Goal: Task Accomplishment & Management: Manage account settings

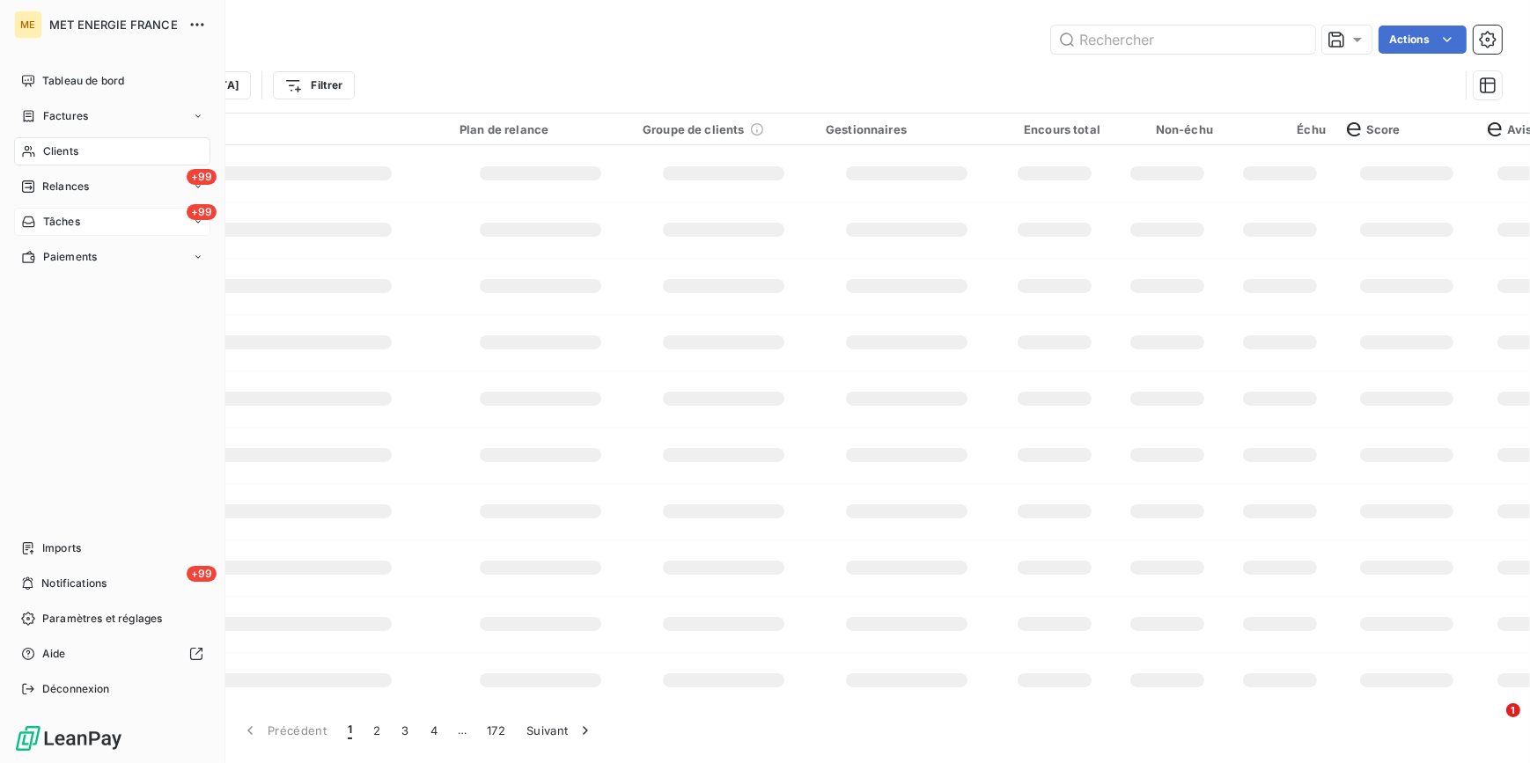
click at [48, 217] on span "Tâches" at bounding box center [61, 222] width 37 height 16
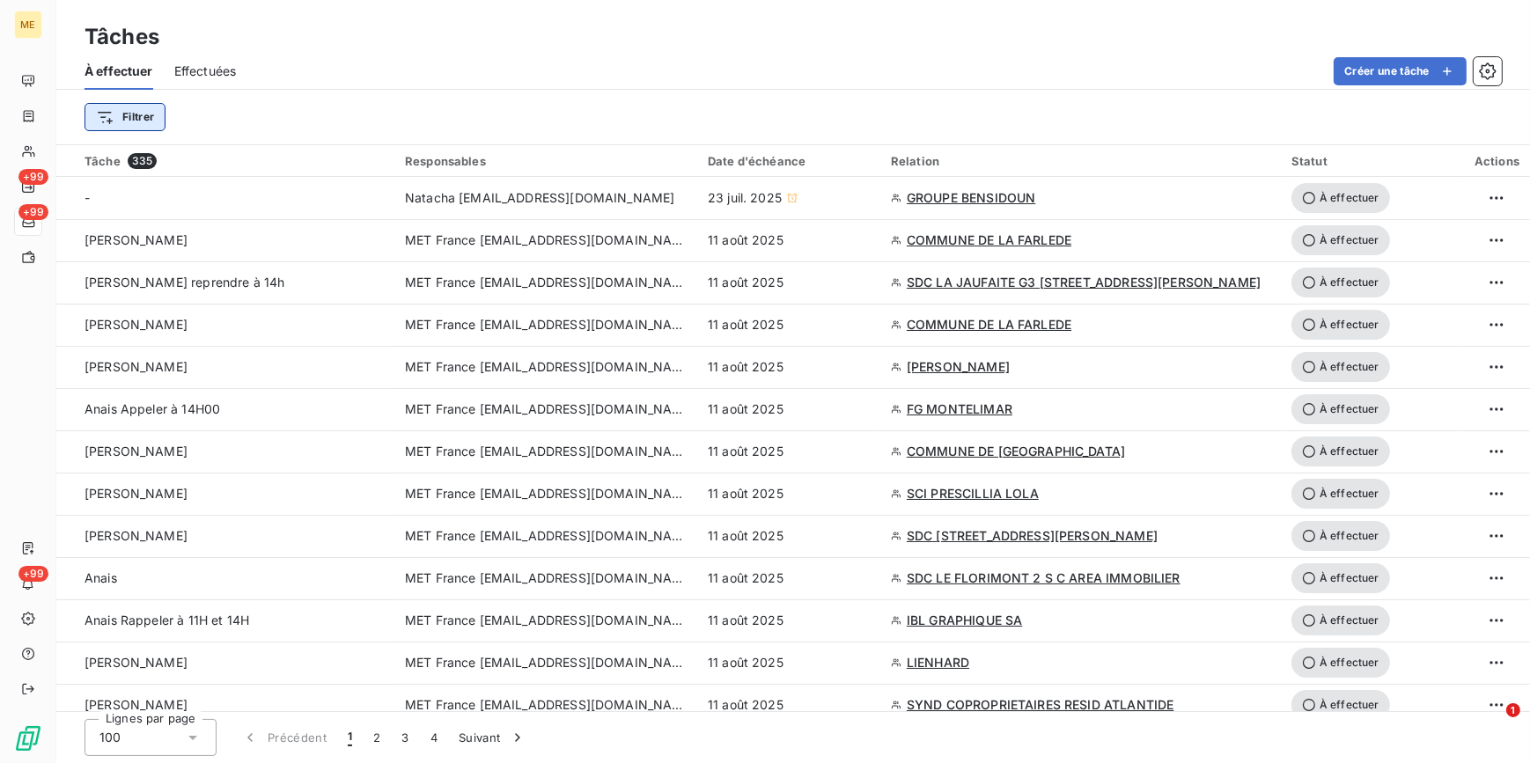
click at [131, 116] on html "ME +99 +99 +99 Tâches À effectuer Effectuées Créer une tâche Filtrer Tâche 335 …" at bounding box center [765, 381] width 1530 height 763
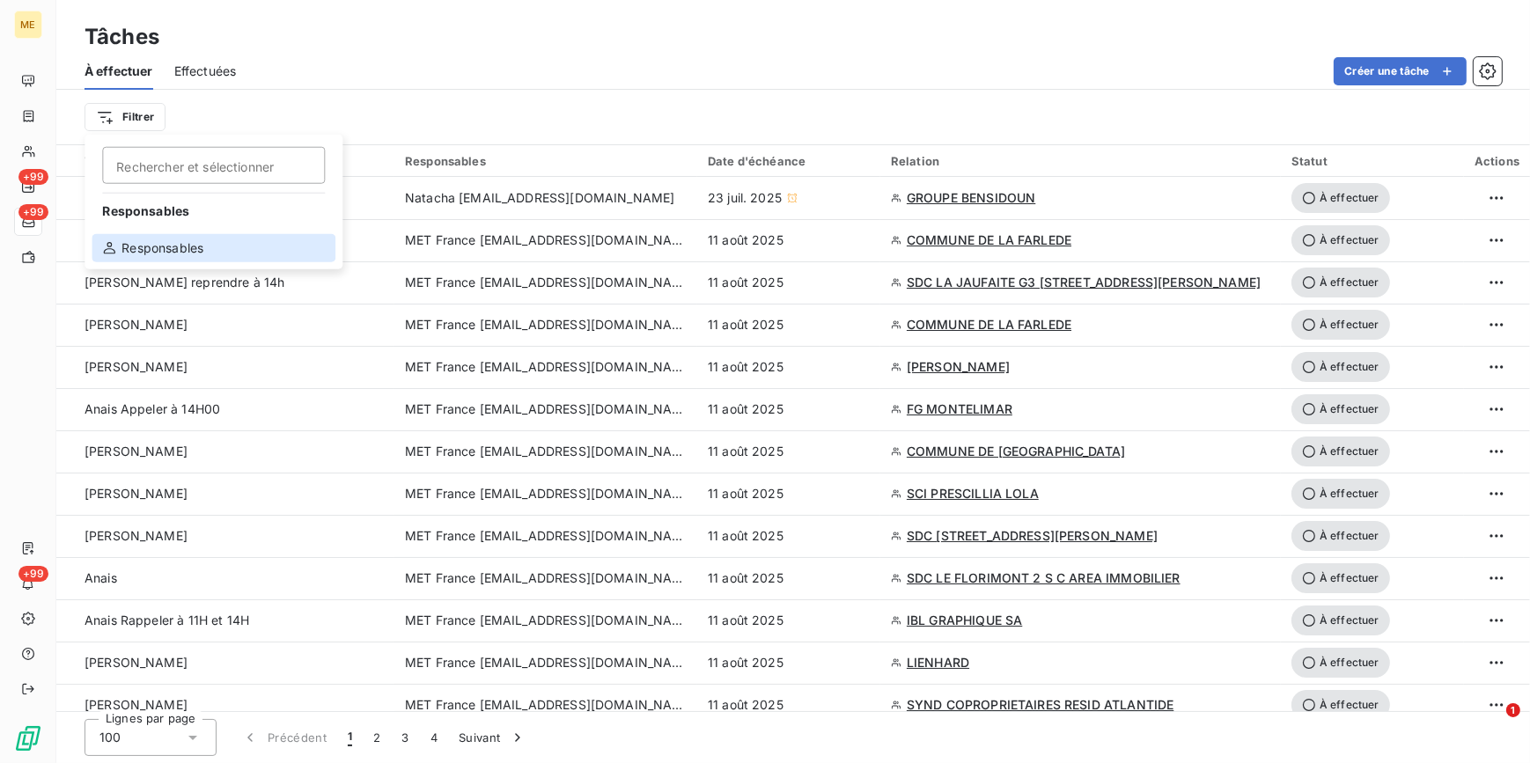
click at [166, 255] on div "Responsables" at bounding box center [214, 248] width 244 height 28
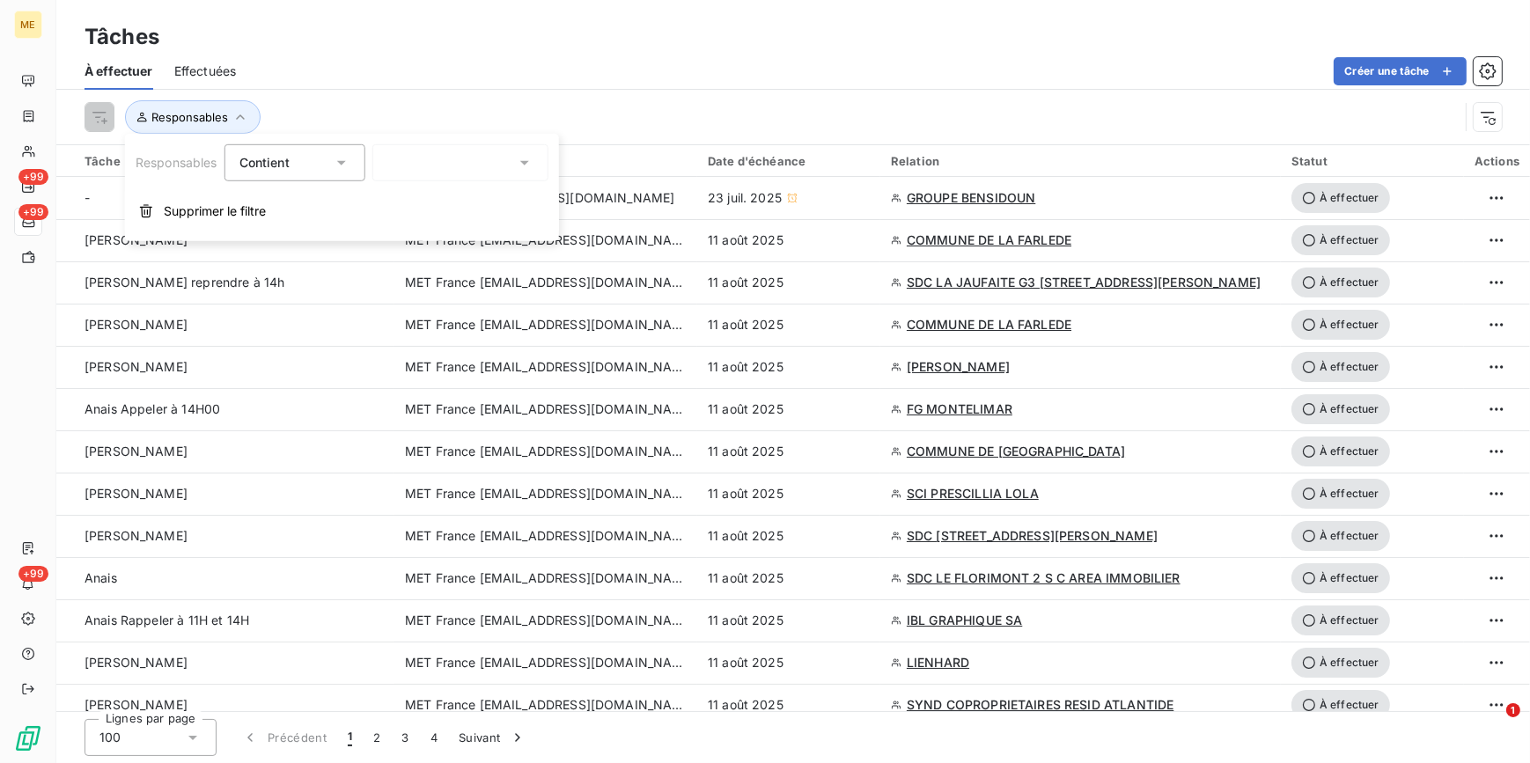
click at [483, 163] on div at bounding box center [460, 162] width 176 height 37
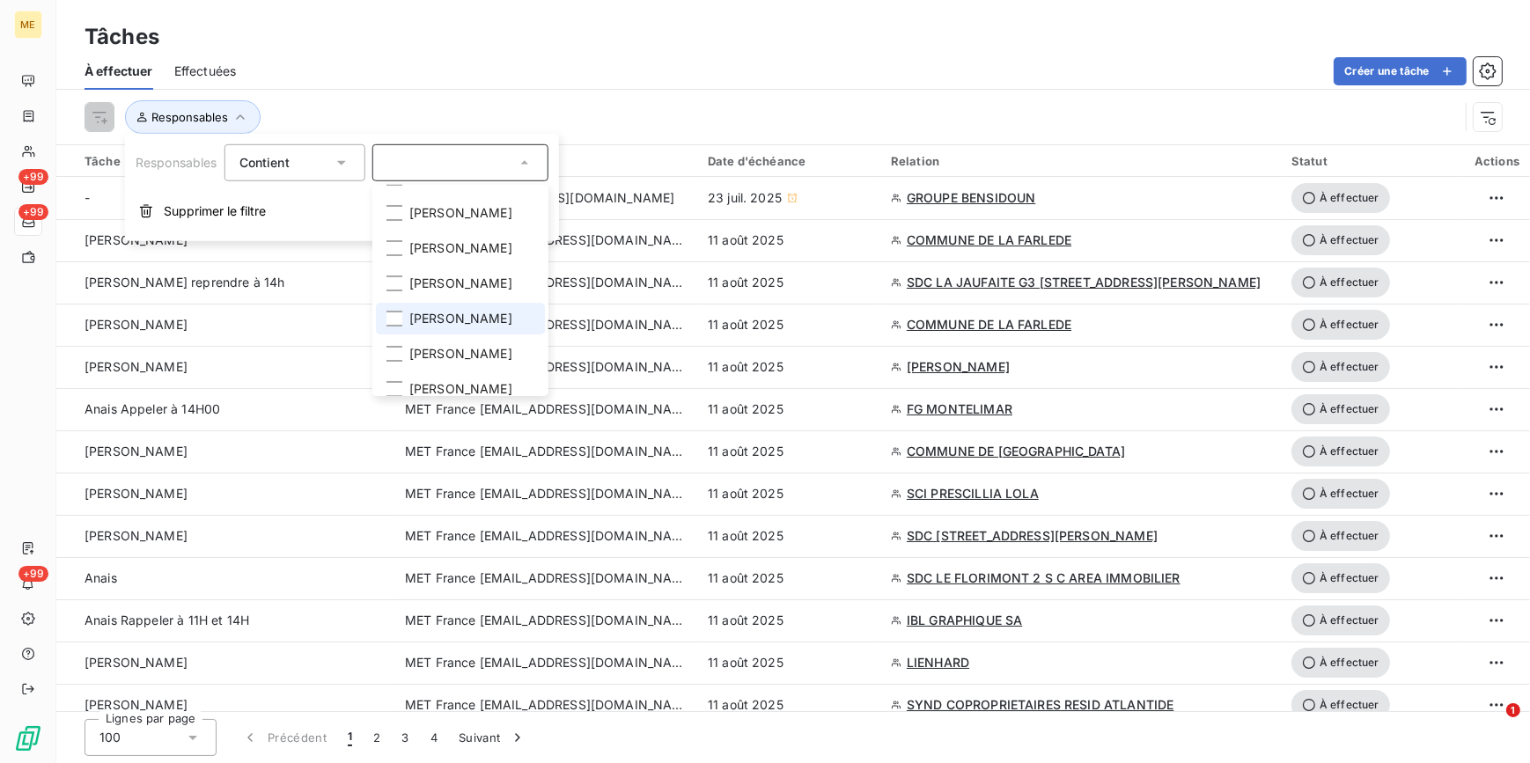
scroll to position [159, 0]
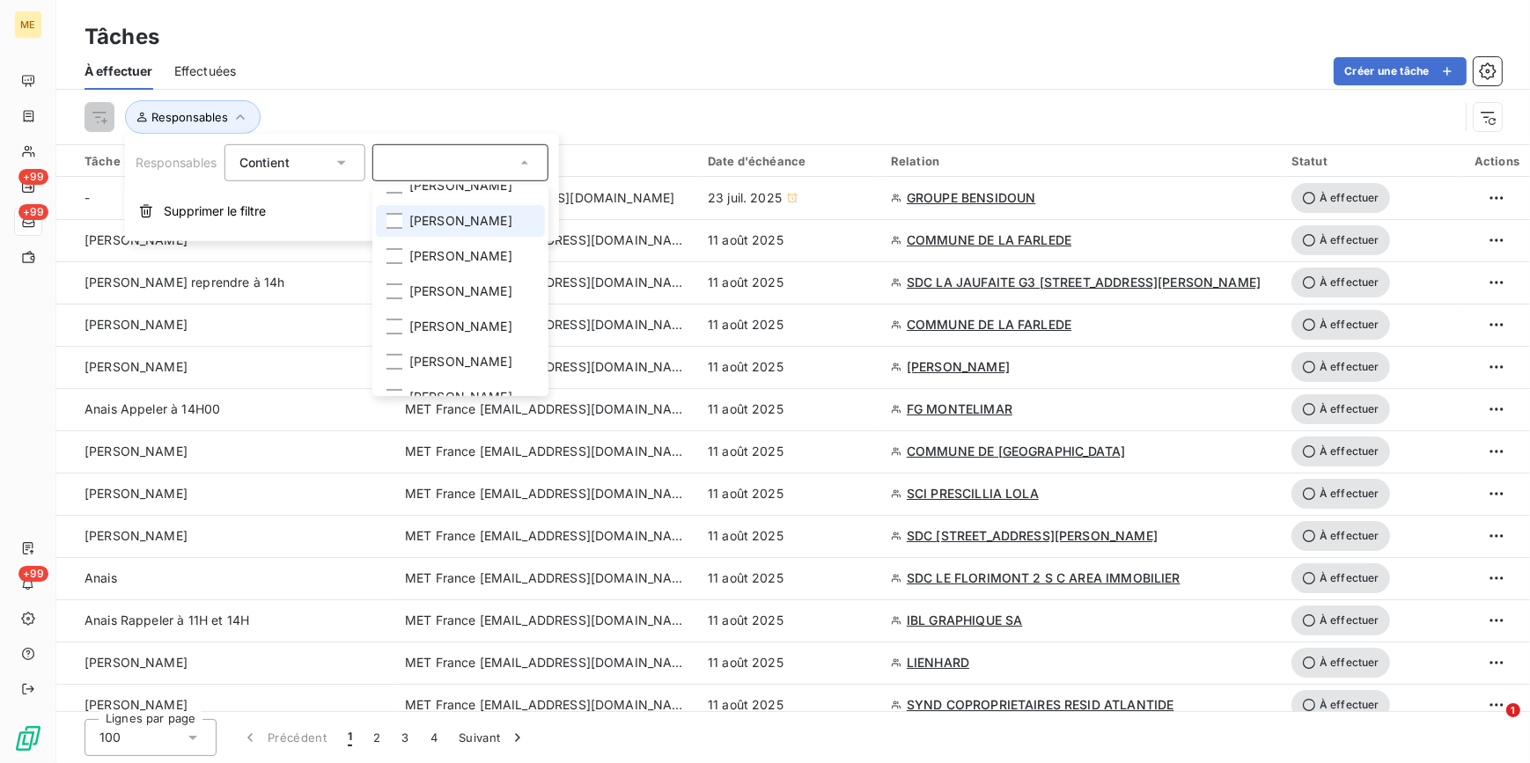
click at [463, 212] on span "[PERSON_NAME]" at bounding box center [460, 221] width 103 height 18
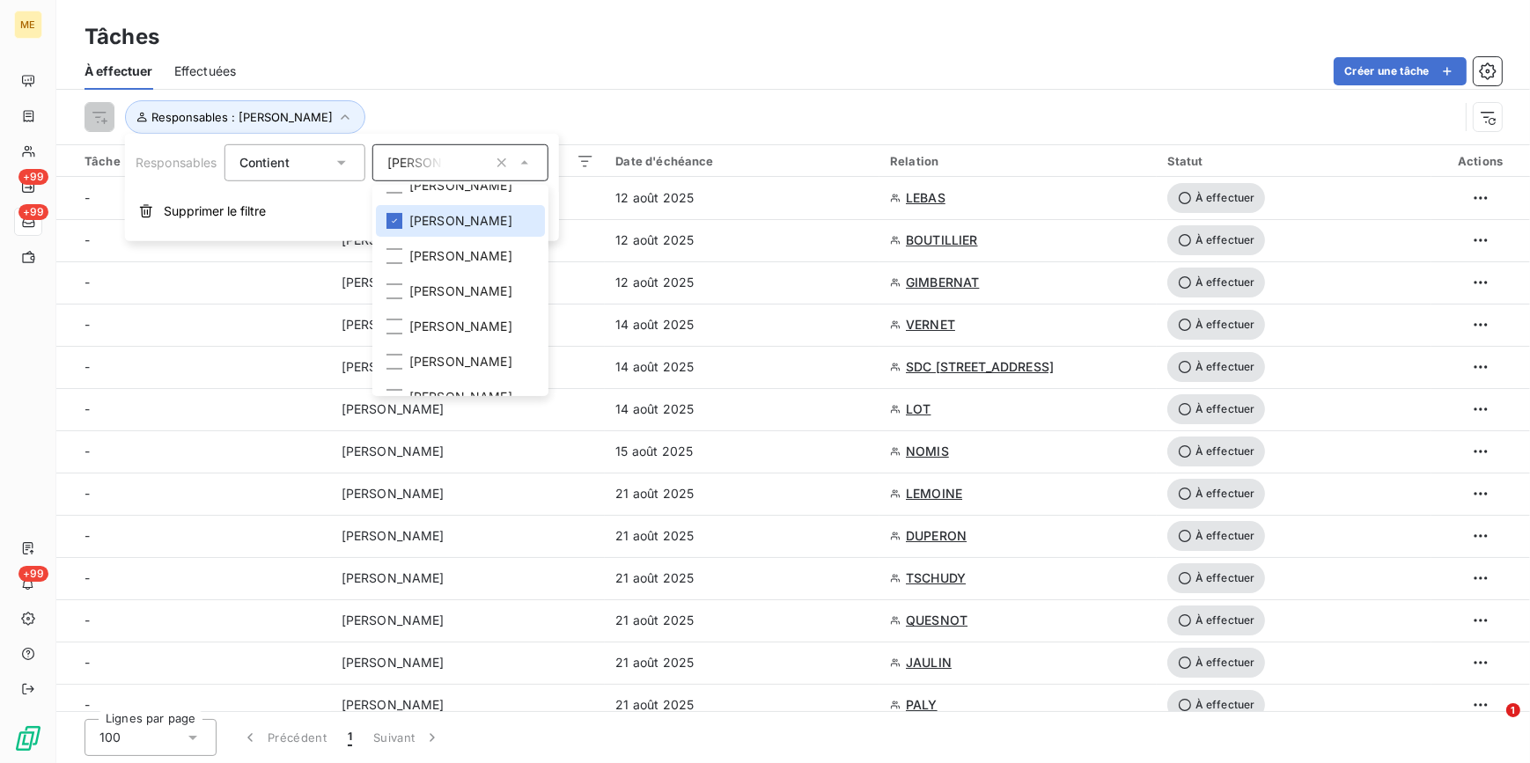
click at [612, 18] on div "Tâches À effectuer Effectuées Créer une tâche Responsables : Amélie Matray" at bounding box center [793, 72] width 1474 height 145
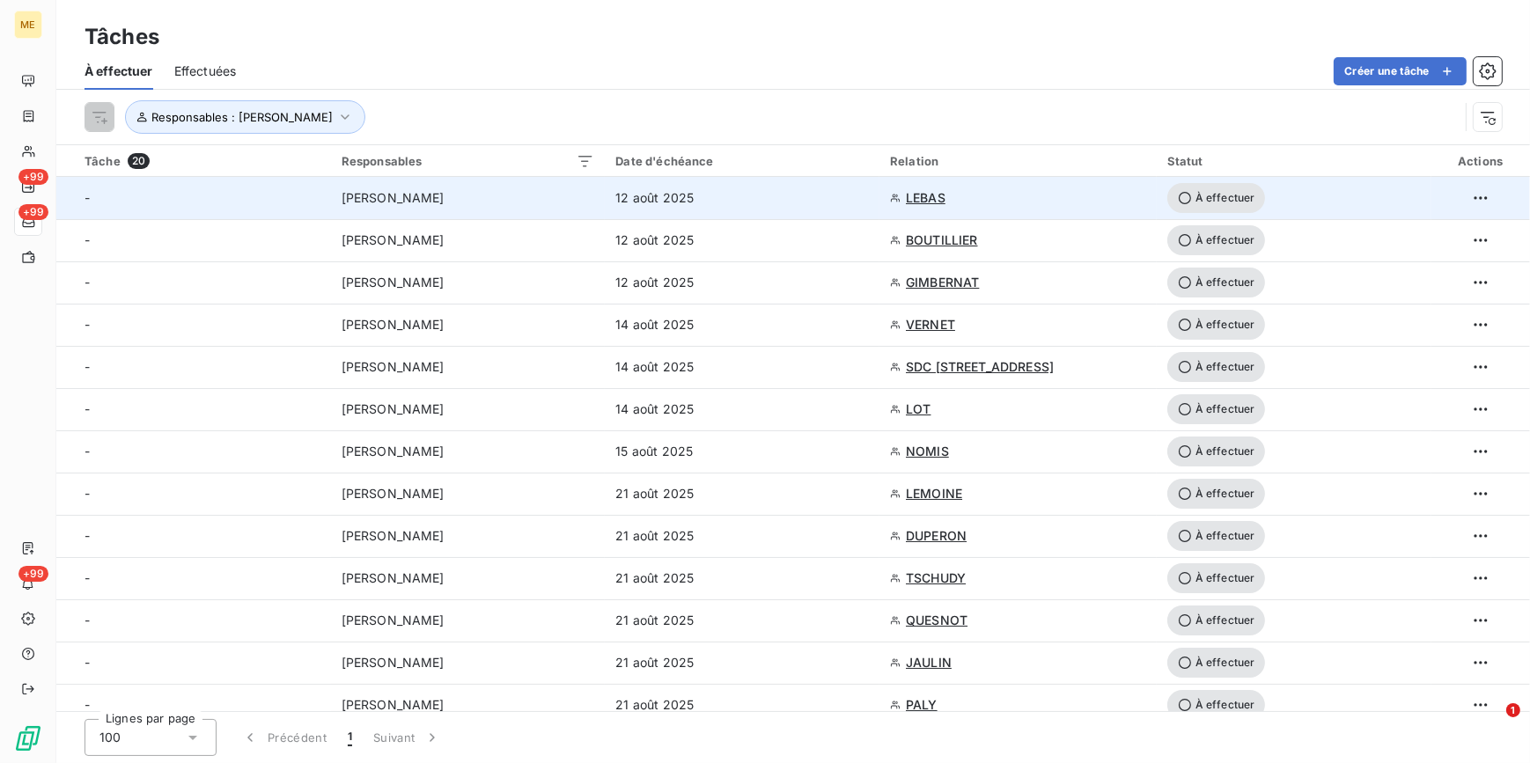
click at [269, 211] on td "-" at bounding box center [193, 198] width 275 height 42
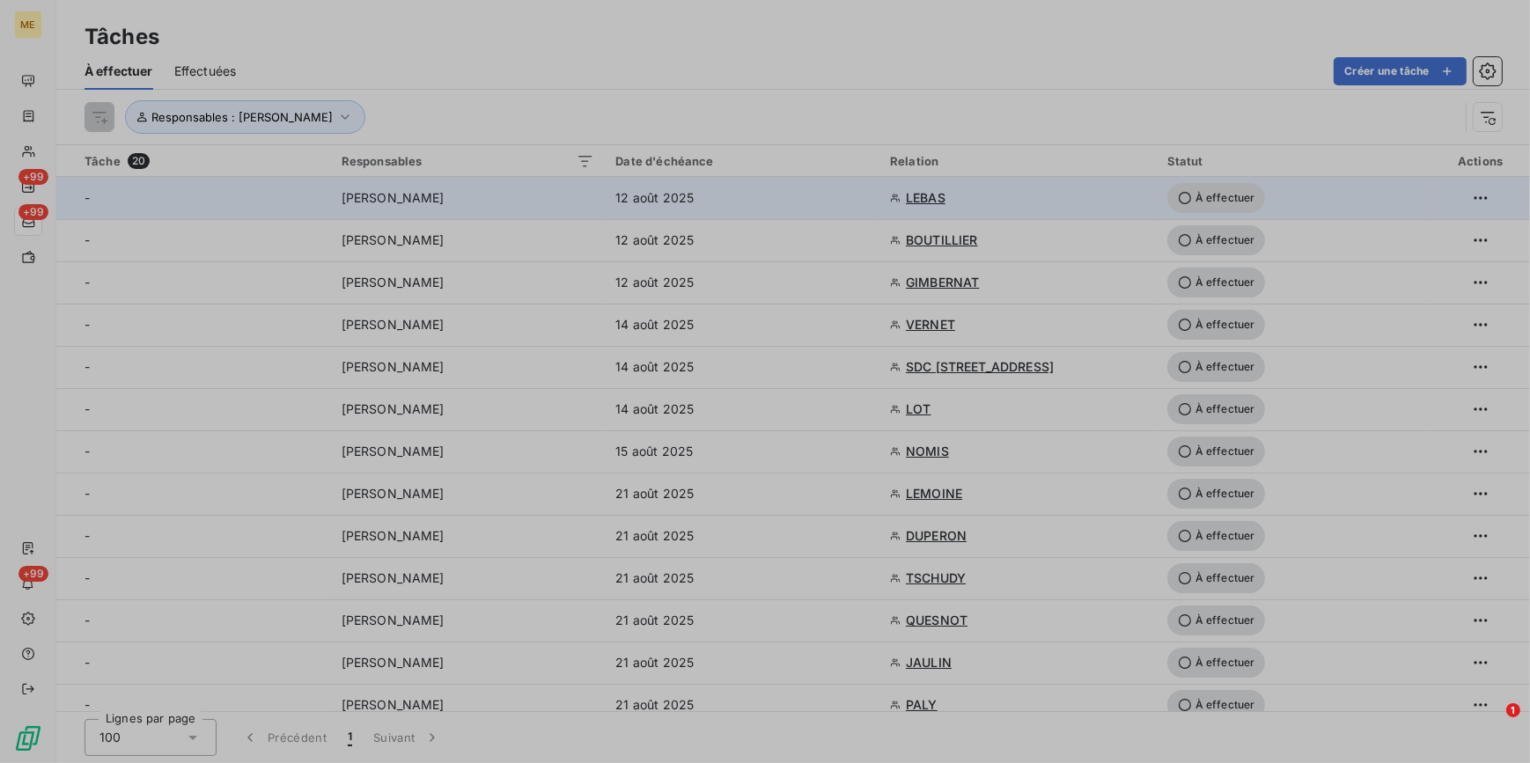
type input "12/08/2025"
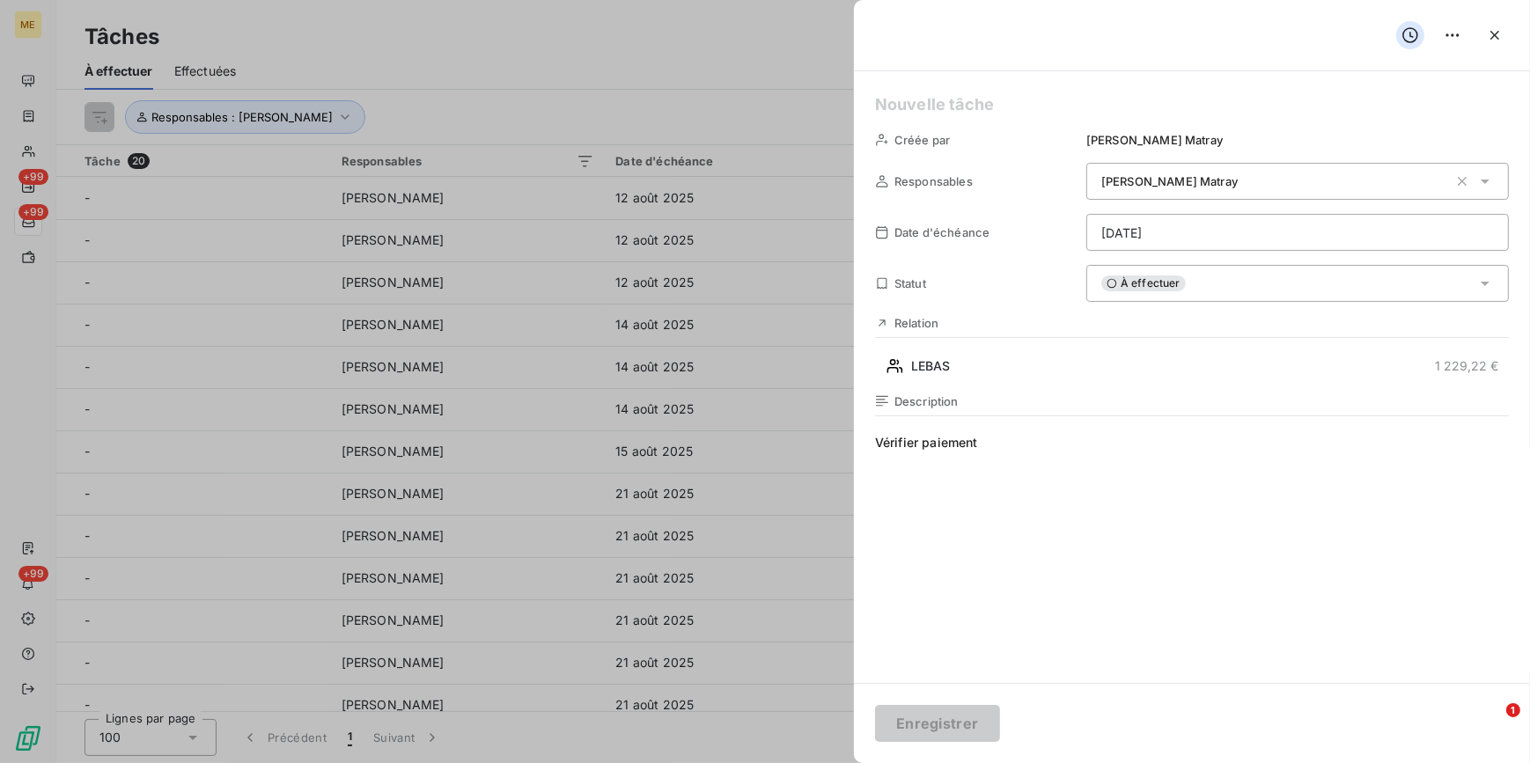
click at [633, 75] on div at bounding box center [765, 381] width 1530 height 763
click at [1488, 45] on button "button" at bounding box center [1495, 35] width 28 height 28
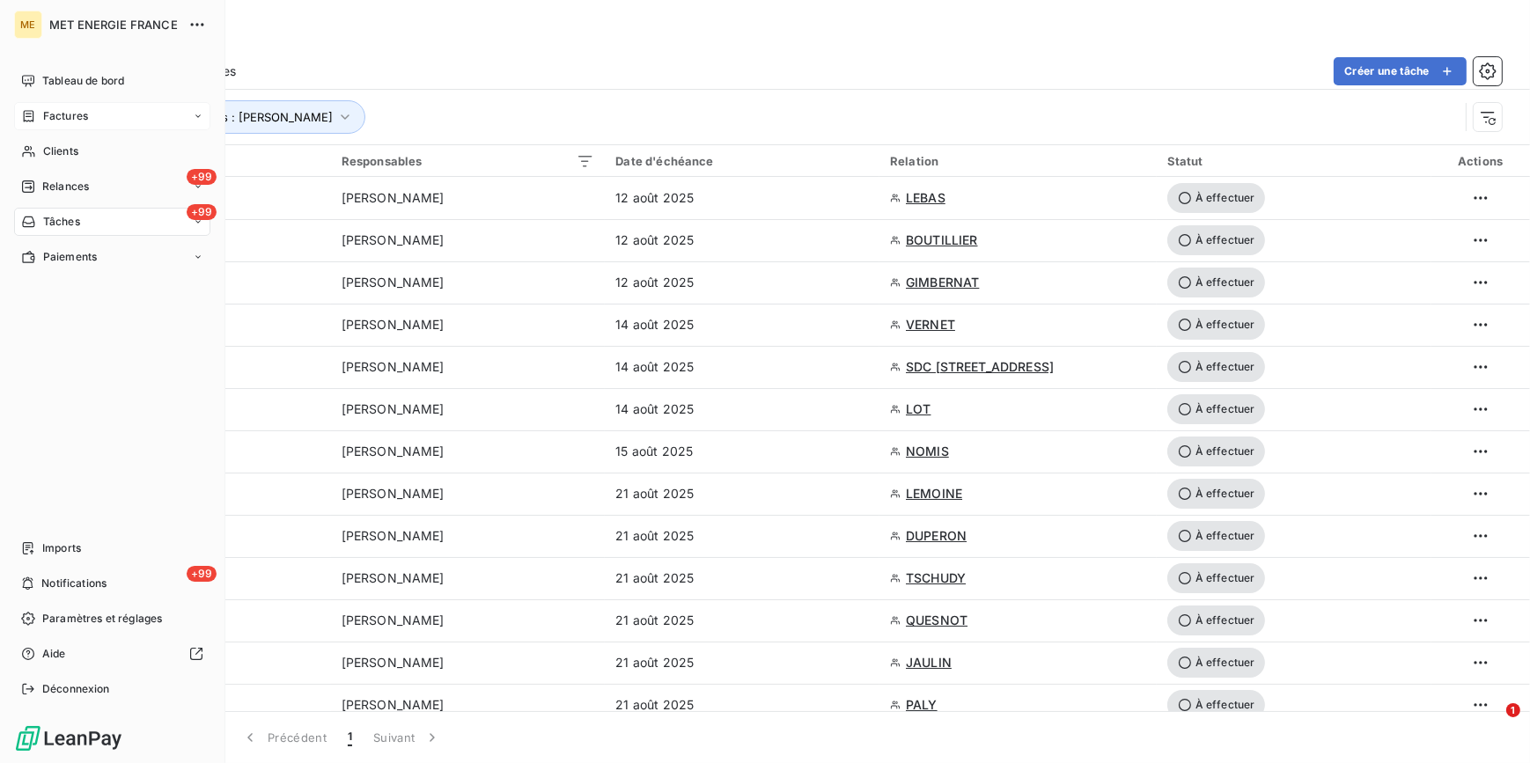
drag, startPoint x: 79, startPoint y: 141, endPoint x: 118, endPoint y: 124, distance: 42.2
click at [79, 141] on div "Clients" at bounding box center [112, 151] width 196 height 28
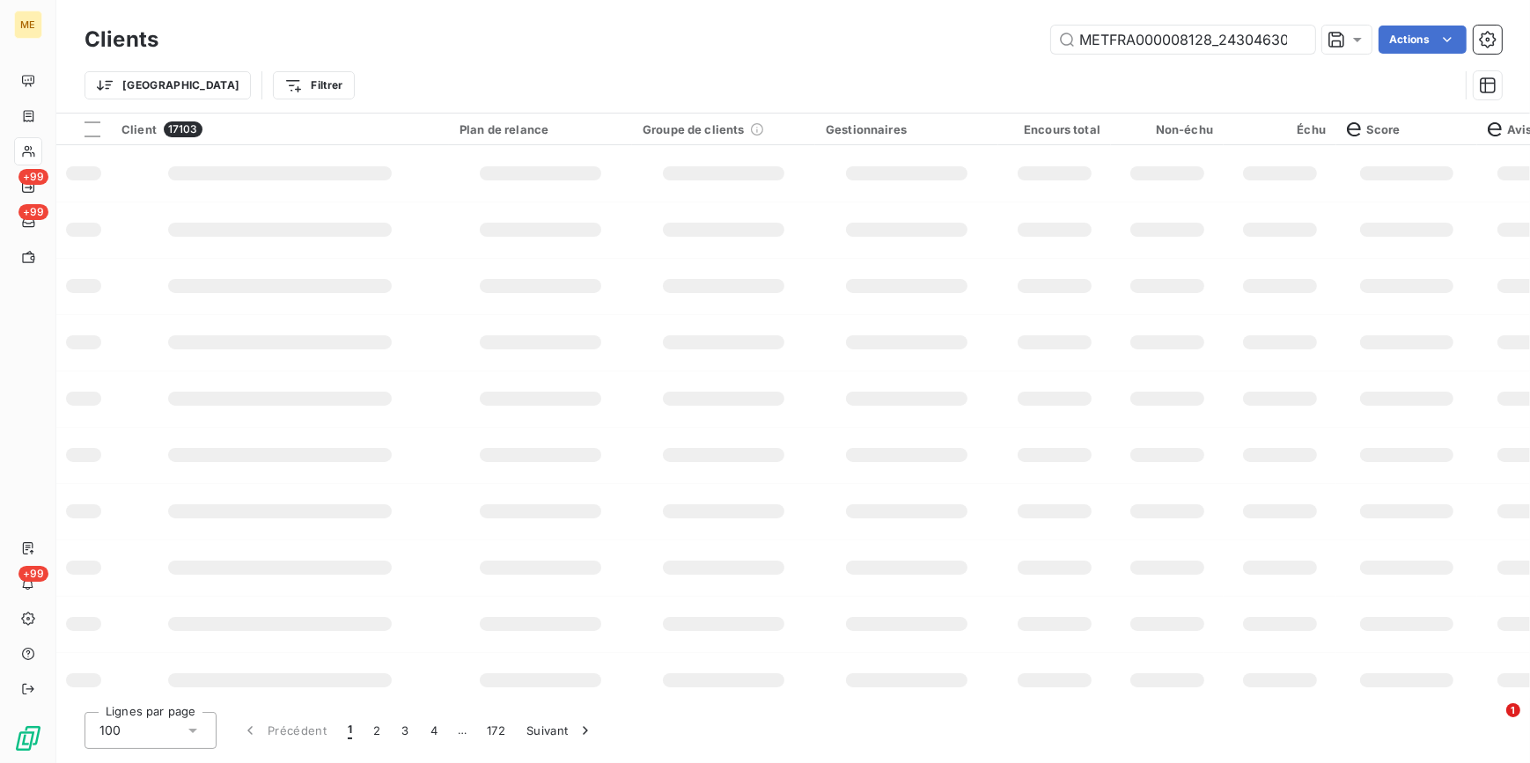
scroll to position [0, 48]
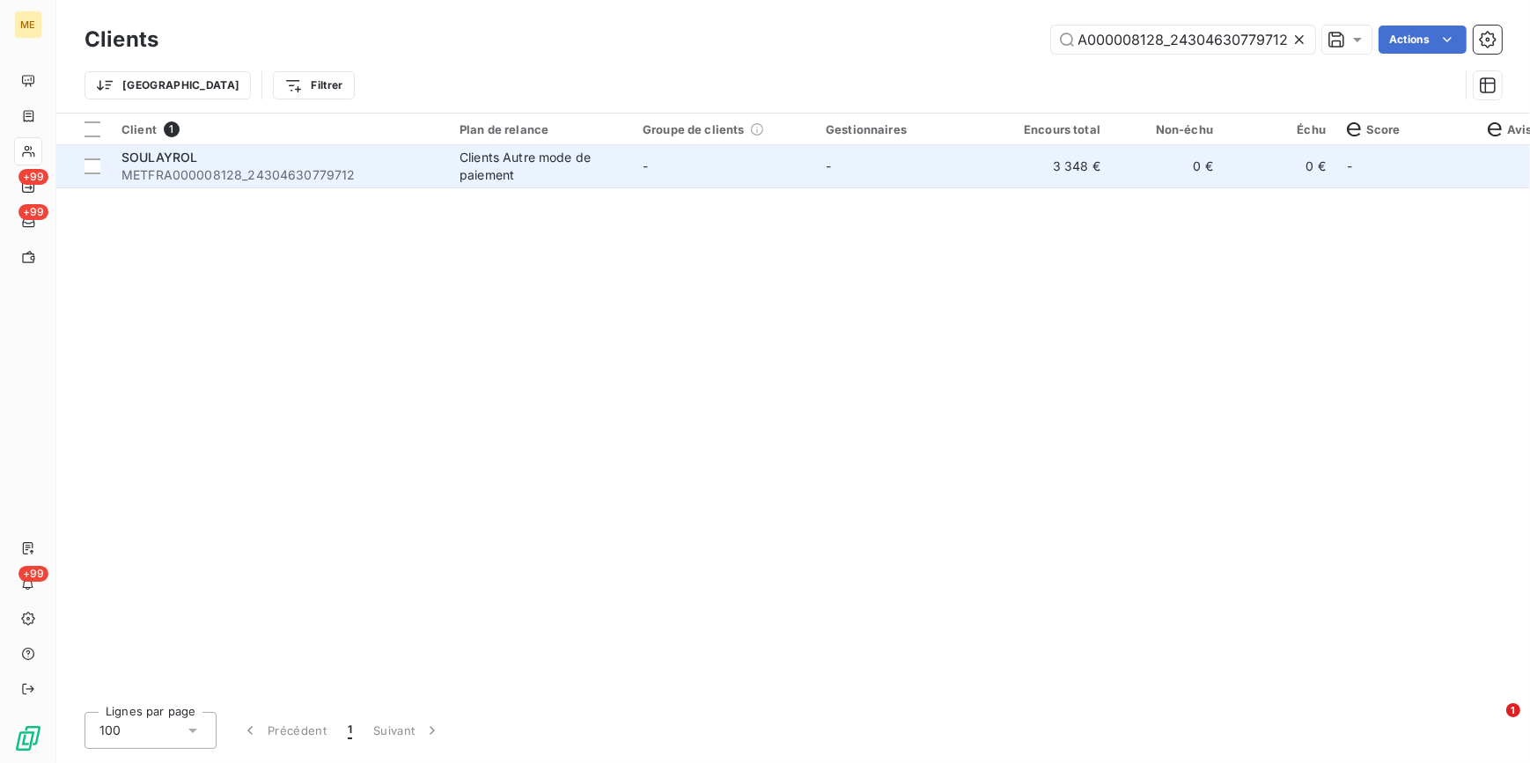
type input "METFRA000008128_24304630779712"
click at [915, 186] on td "-" at bounding box center [906, 166] width 183 height 42
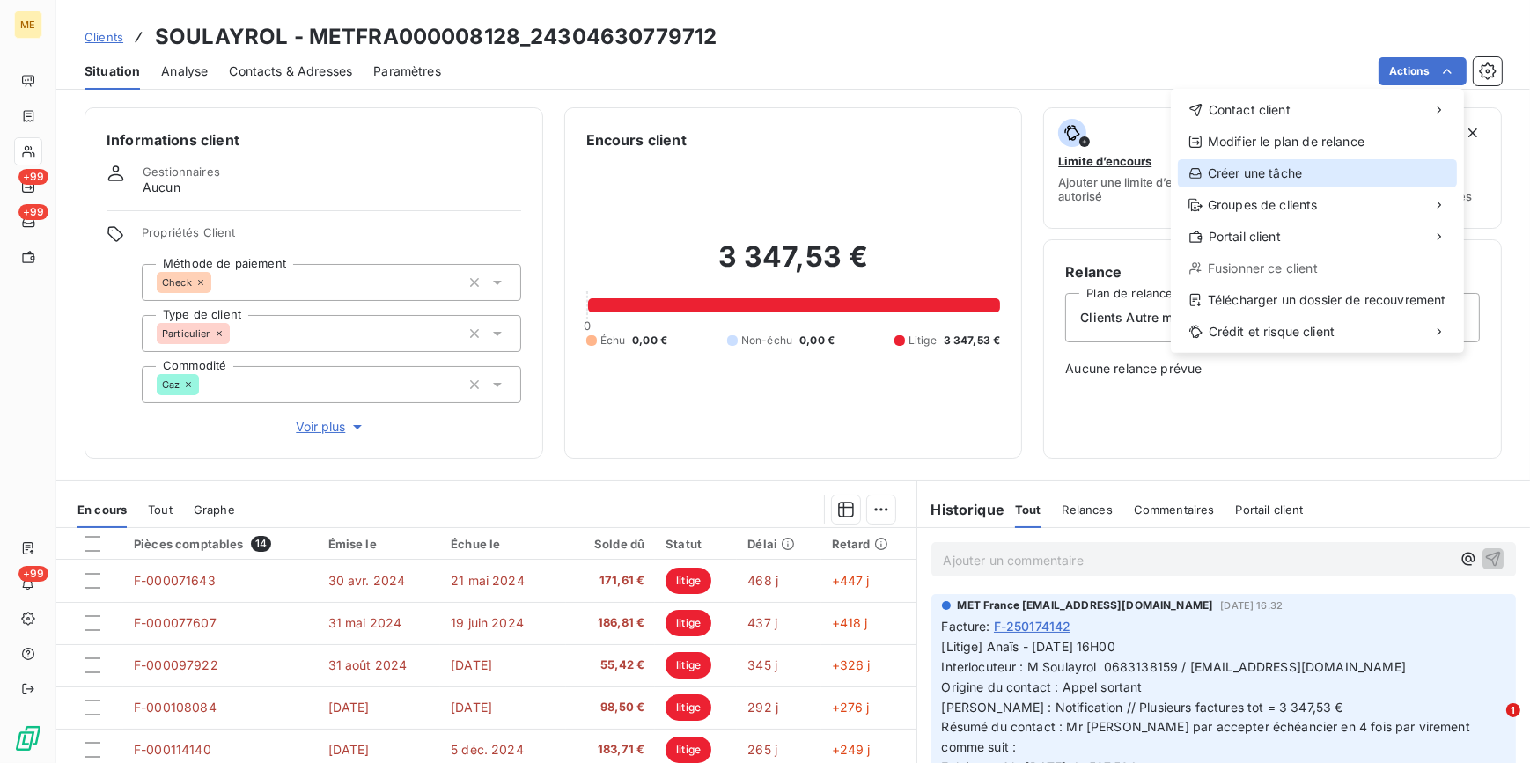
click at [1338, 175] on div "Créer une tâche" at bounding box center [1317, 173] width 279 height 28
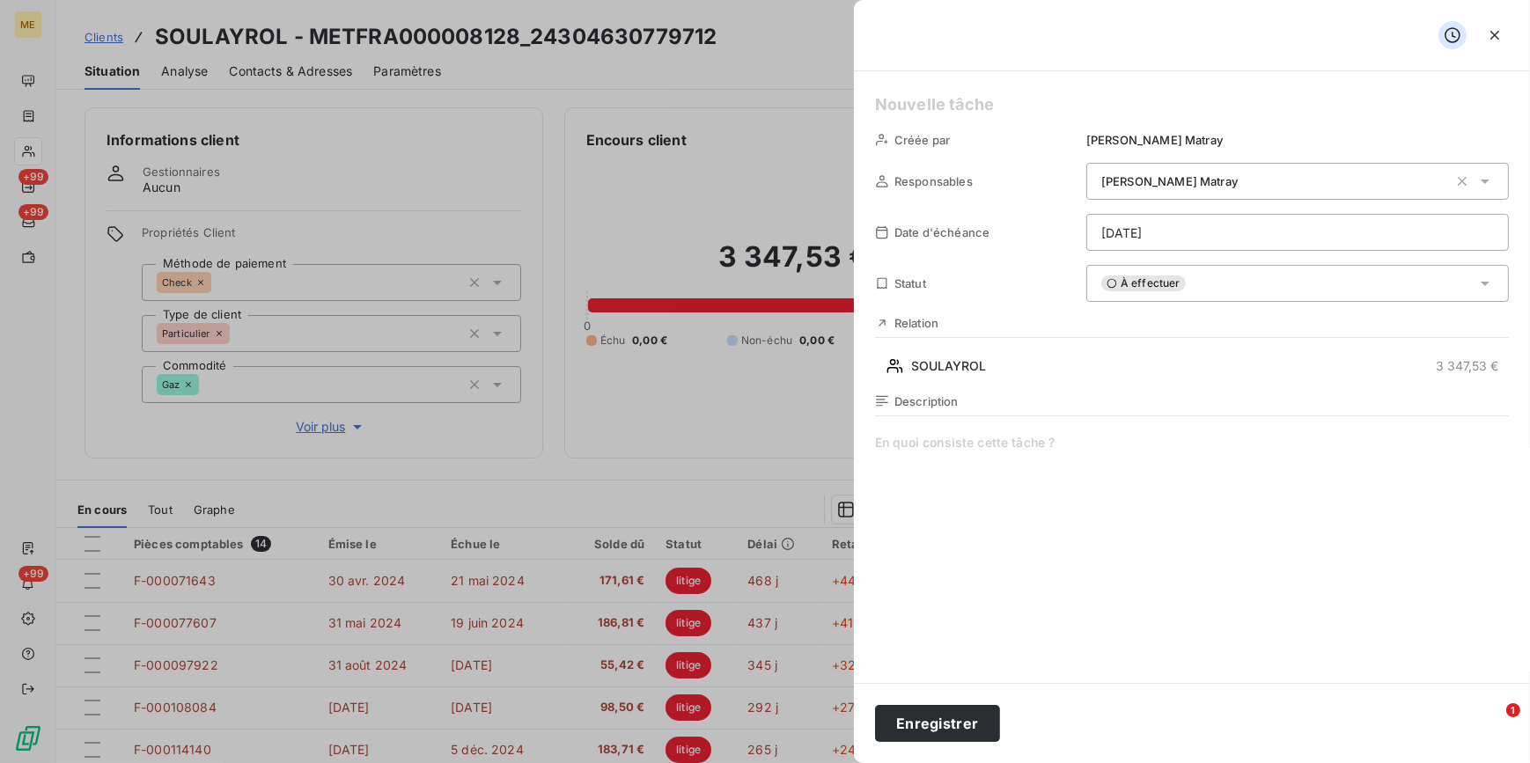
click at [1274, 209] on div "Créée par Amélie Matray Responsables Amélie Matray Date d'échéance 11/08/2025 S…" at bounding box center [1192, 377] width 676 height 612
click at [1253, 228] on html "ME +99 +99 +99 Clients SOULAYROL - METFRA000008128_24304630779712 Situation Ana…" at bounding box center [765, 381] width 1530 height 763
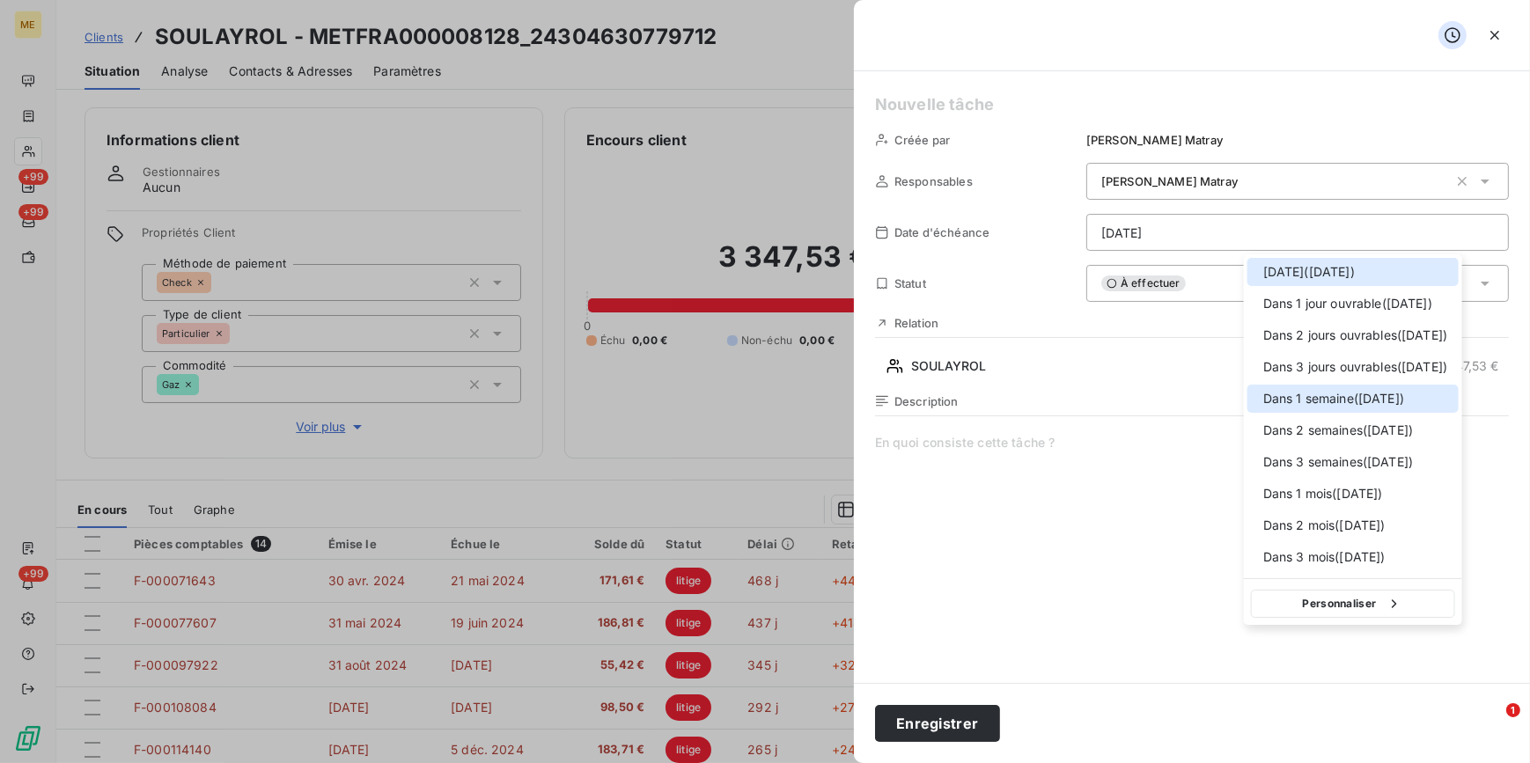
click at [1291, 397] on span "Dans 1 semaine ( 18 août )" at bounding box center [1333, 399] width 141 height 18
type input "18/08/2025"
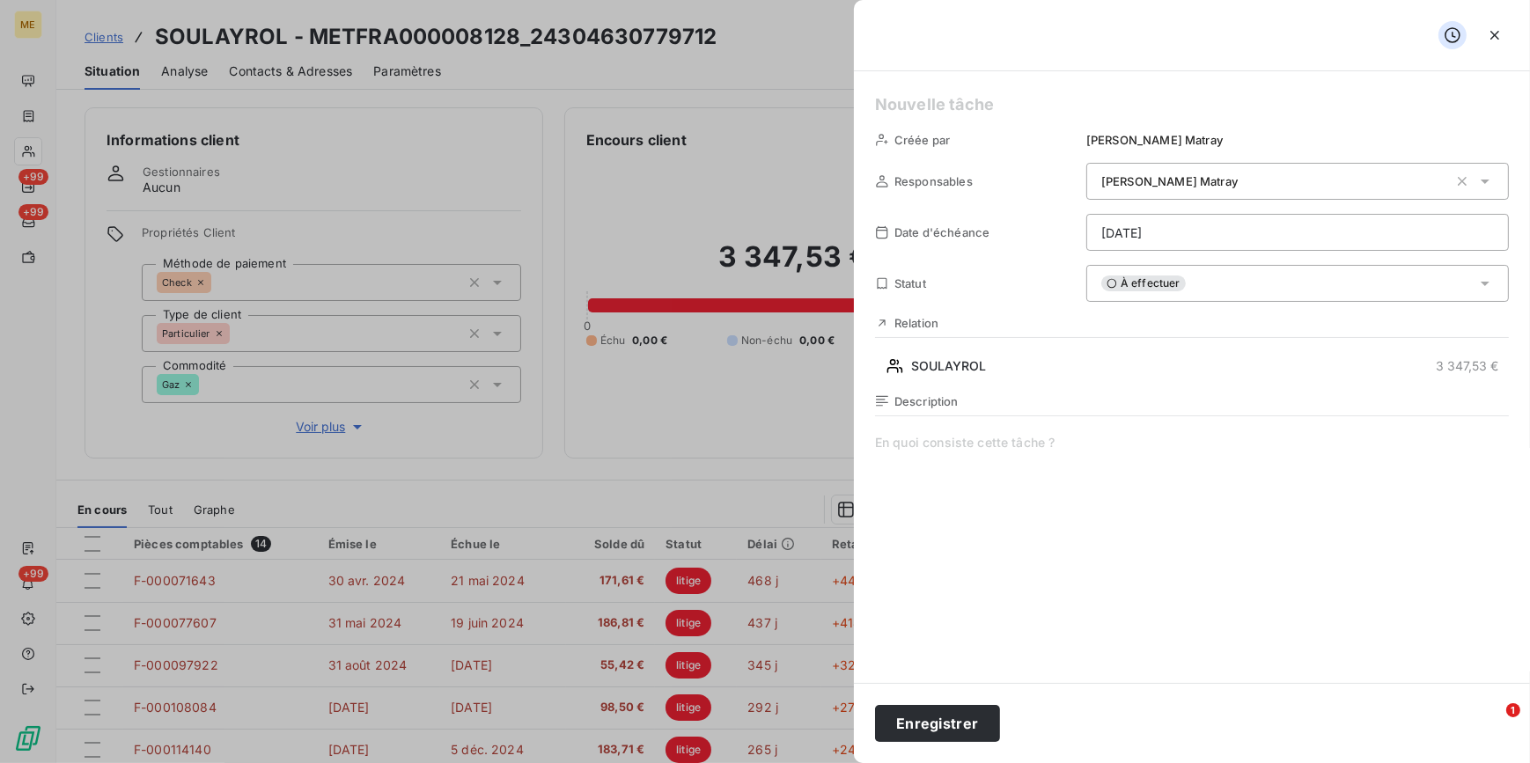
click at [1008, 448] on span at bounding box center [1192, 603] width 634 height 338
click at [928, 729] on button "Enregistrer" at bounding box center [937, 723] width 125 height 37
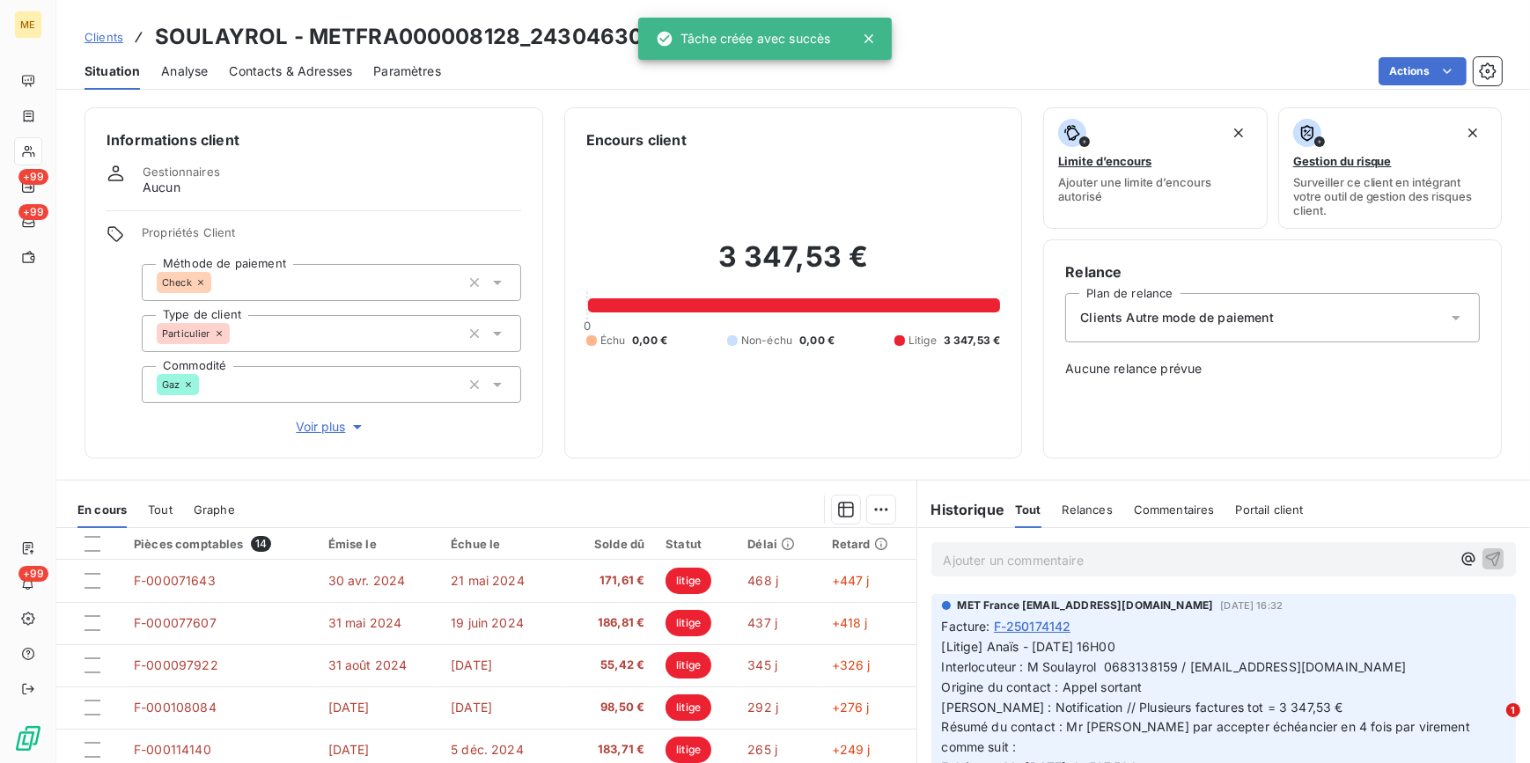
drag, startPoint x: 129, startPoint y: 29, endPoint x: 107, endPoint y: 31, distance: 22.1
click at [107, 31] on div "Clients SOULAYROL - METFRA000008128_24304630779712" at bounding box center [401, 37] width 632 height 32
drag, startPoint x: 107, startPoint y: 31, endPoint x: 88, endPoint y: 34, distance: 18.8
click at [88, 34] on span "Clients" at bounding box center [104, 37] width 39 height 14
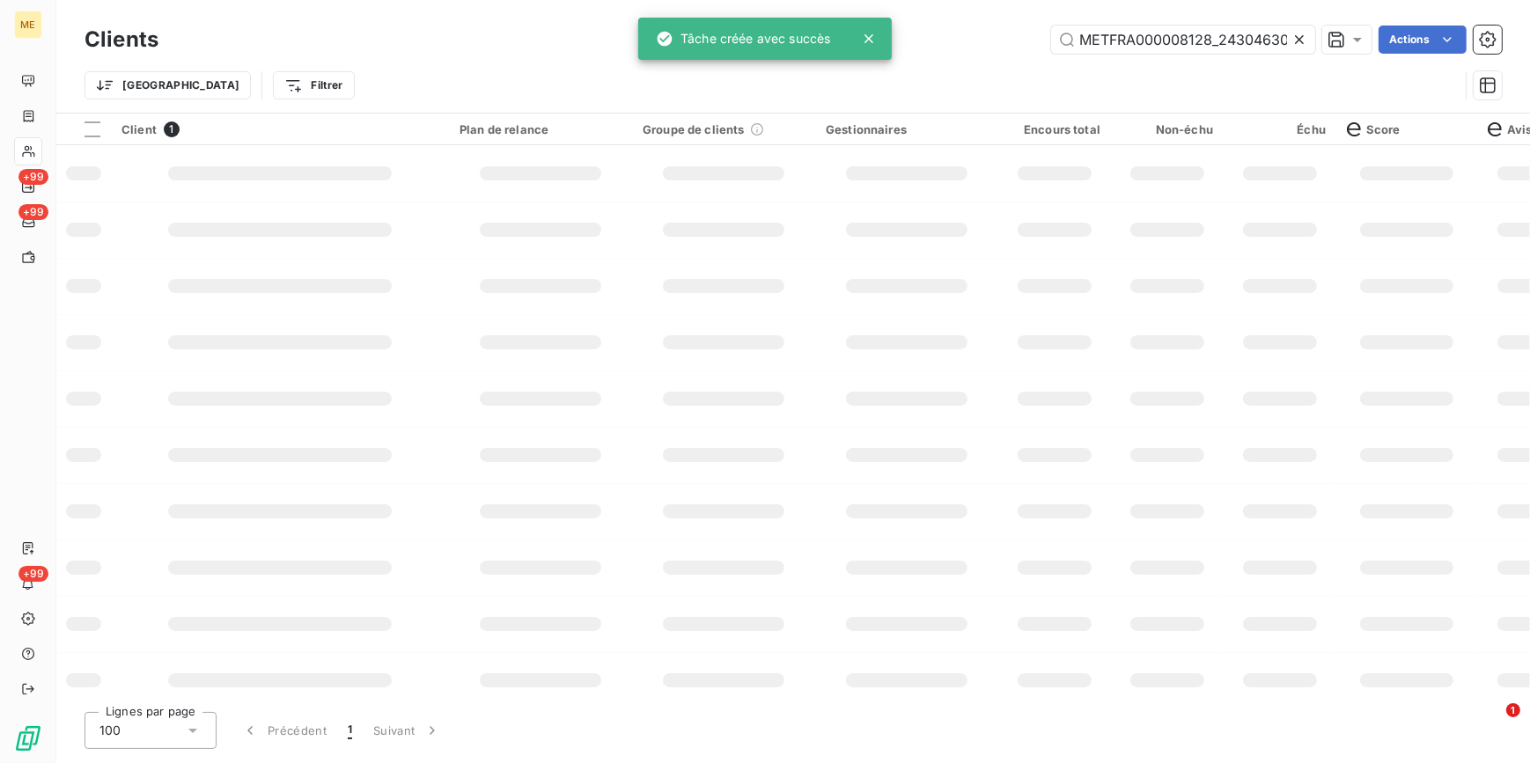
scroll to position [0, 48]
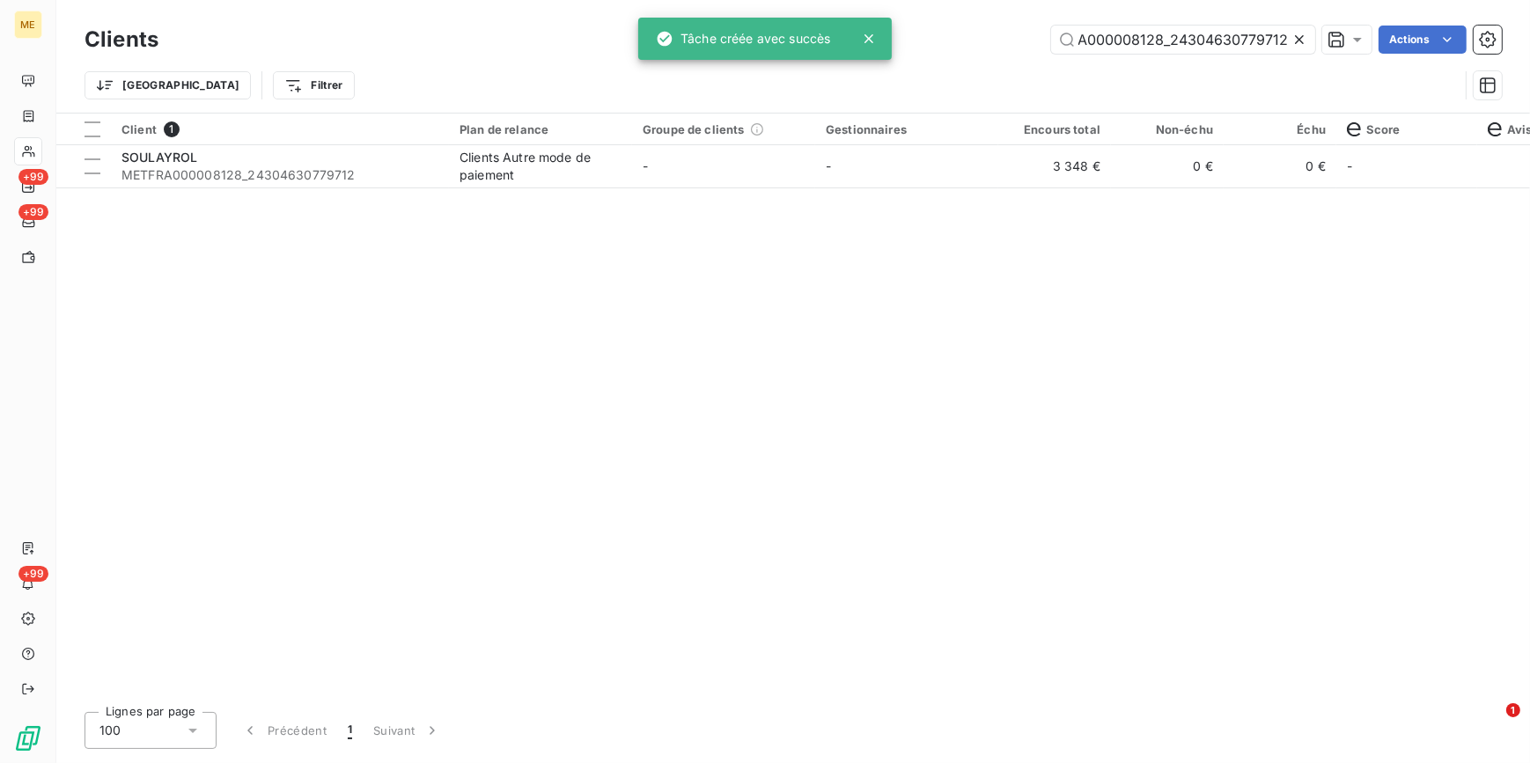
click at [1305, 34] on icon at bounding box center [1299, 40] width 18 height 18
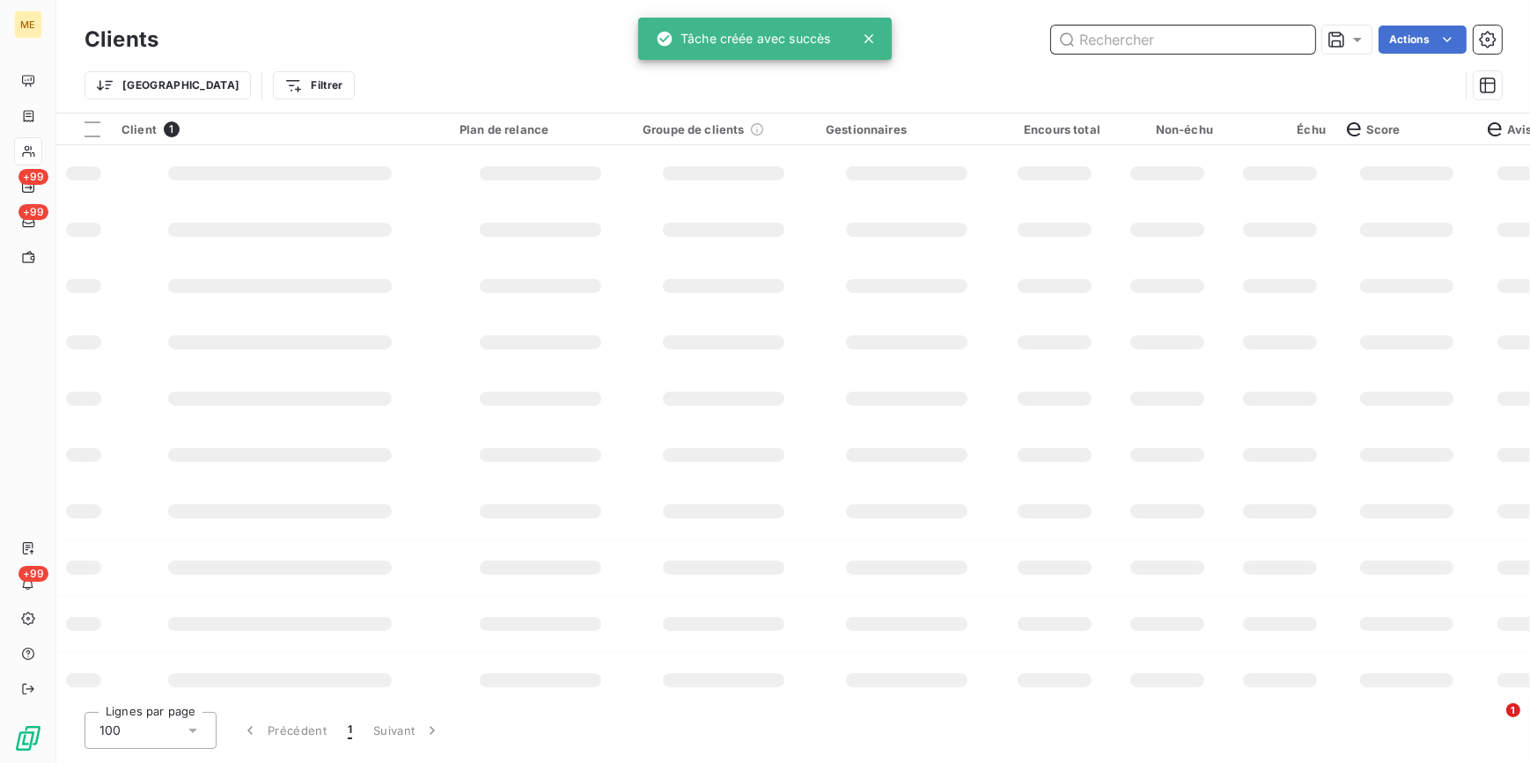
click at [1283, 33] on input "text" at bounding box center [1183, 40] width 264 height 28
paste input "METFRA000006683_23171056345773"
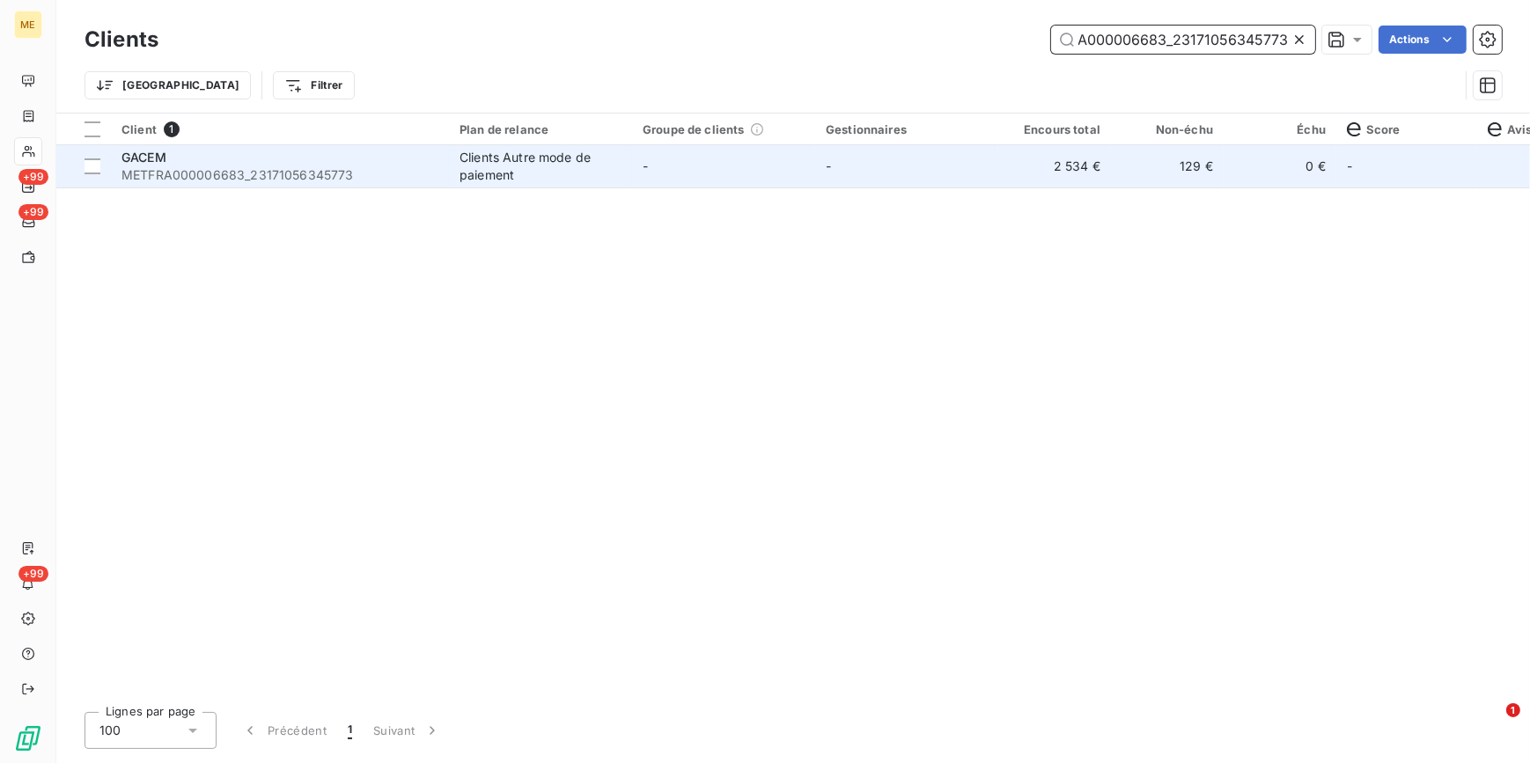
type input "METFRA000006683_23171056345773"
click at [986, 182] on td "-" at bounding box center [906, 166] width 183 height 42
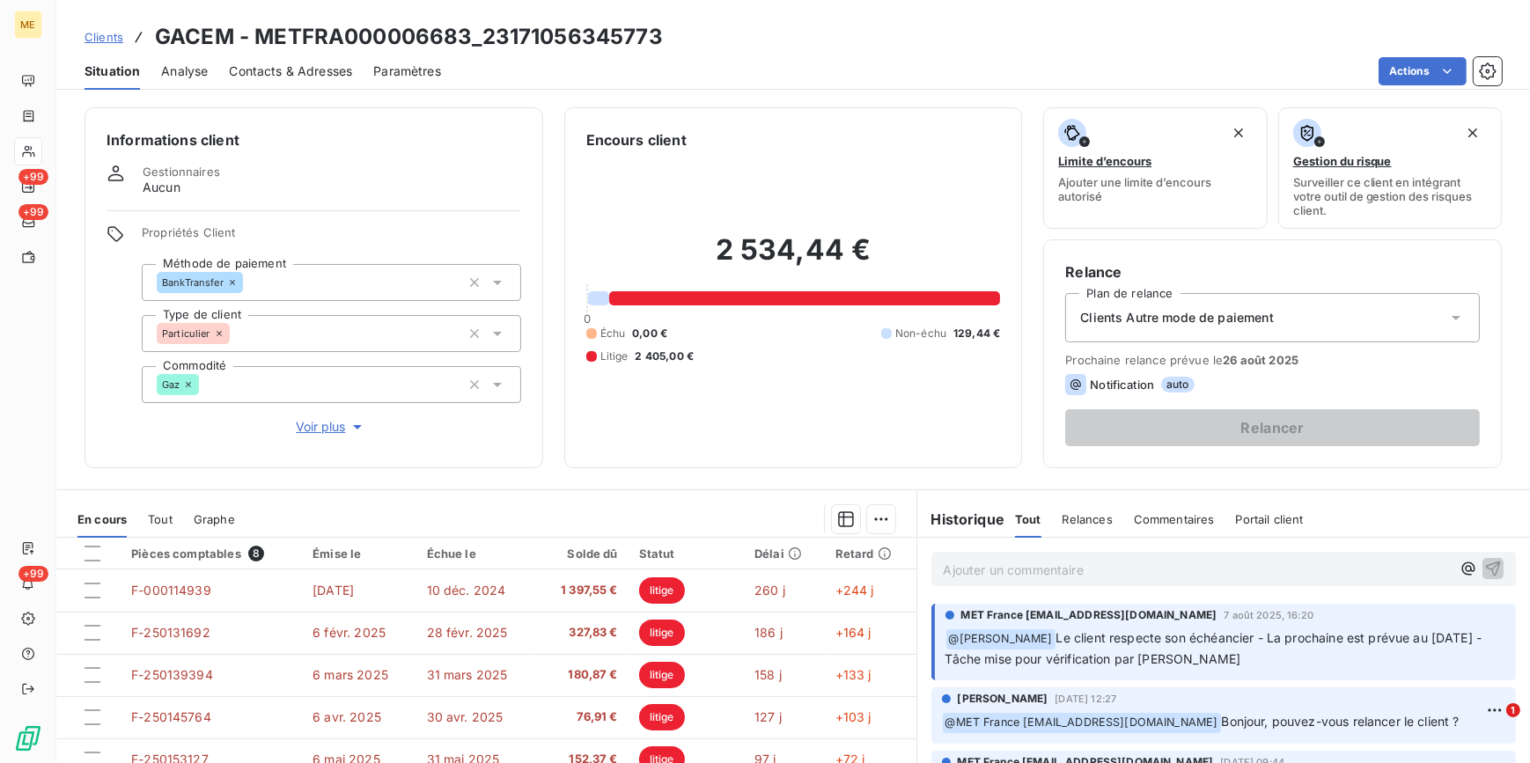
click at [117, 38] on span "Clients" at bounding box center [104, 37] width 39 height 14
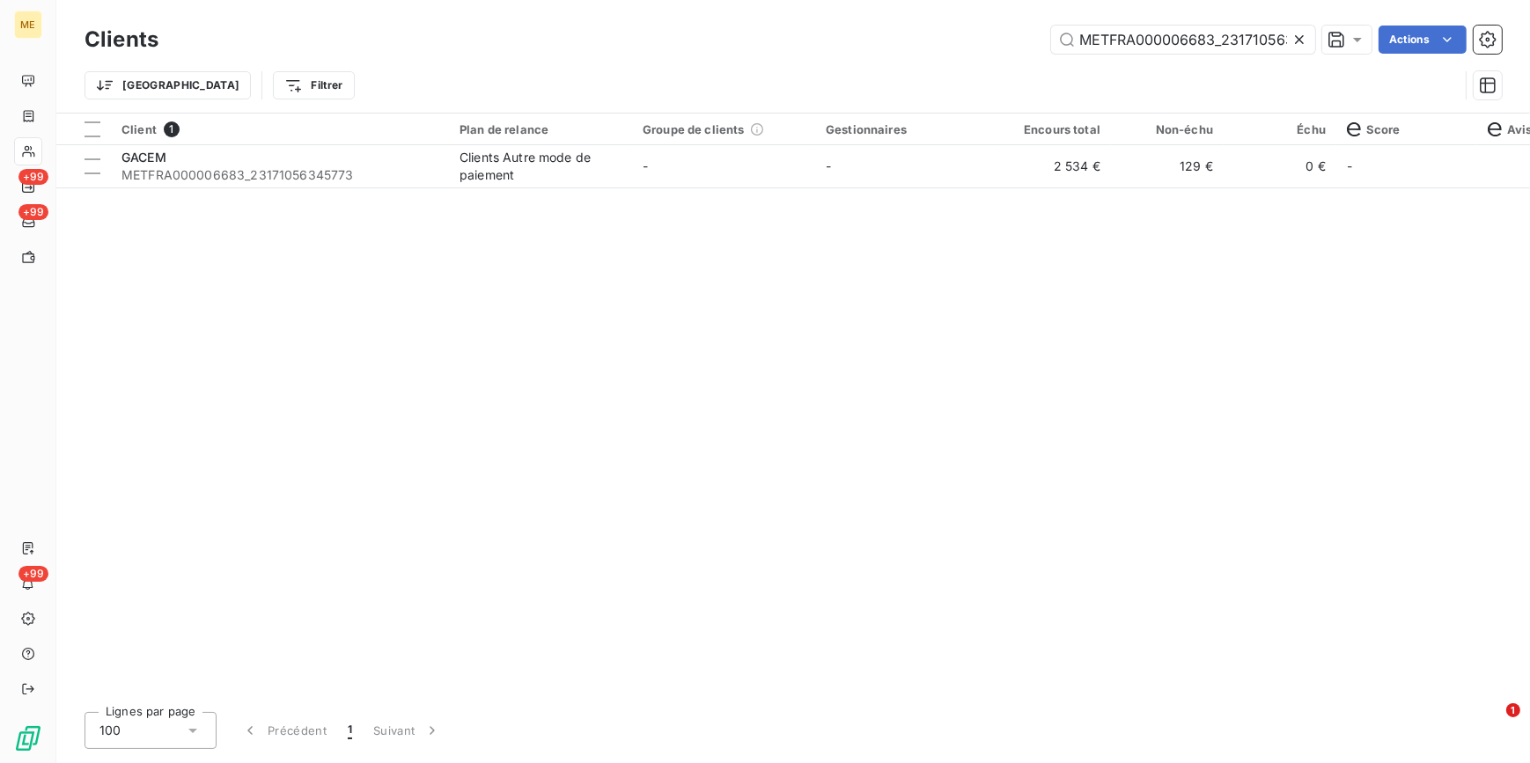
click at [1303, 40] on icon at bounding box center [1299, 40] width 18 height 18
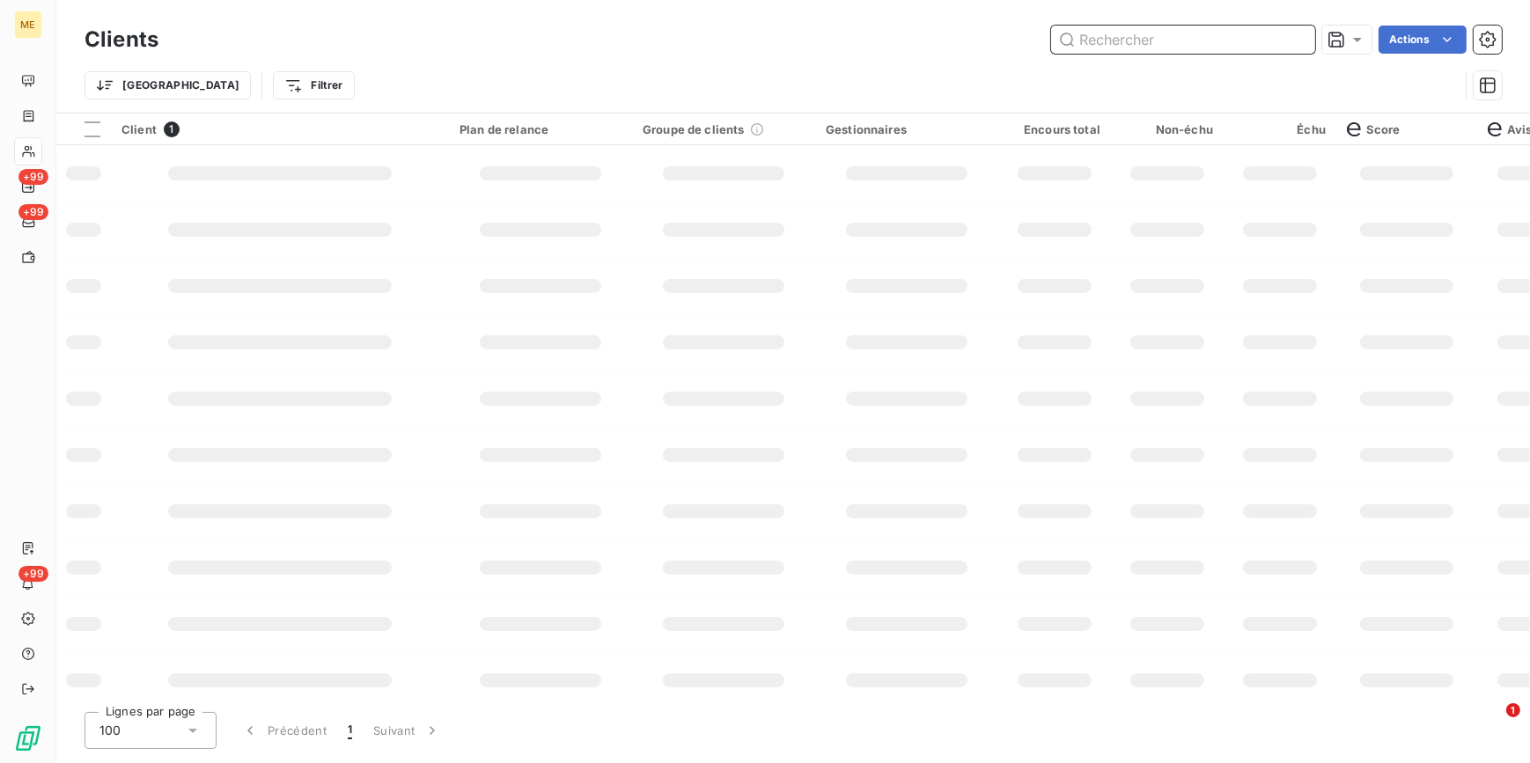
click at [1246, 53] on input "text" at bounding box center [1183, 40] width 264 height 28
paste input "METFRA000007854_22152966572116"
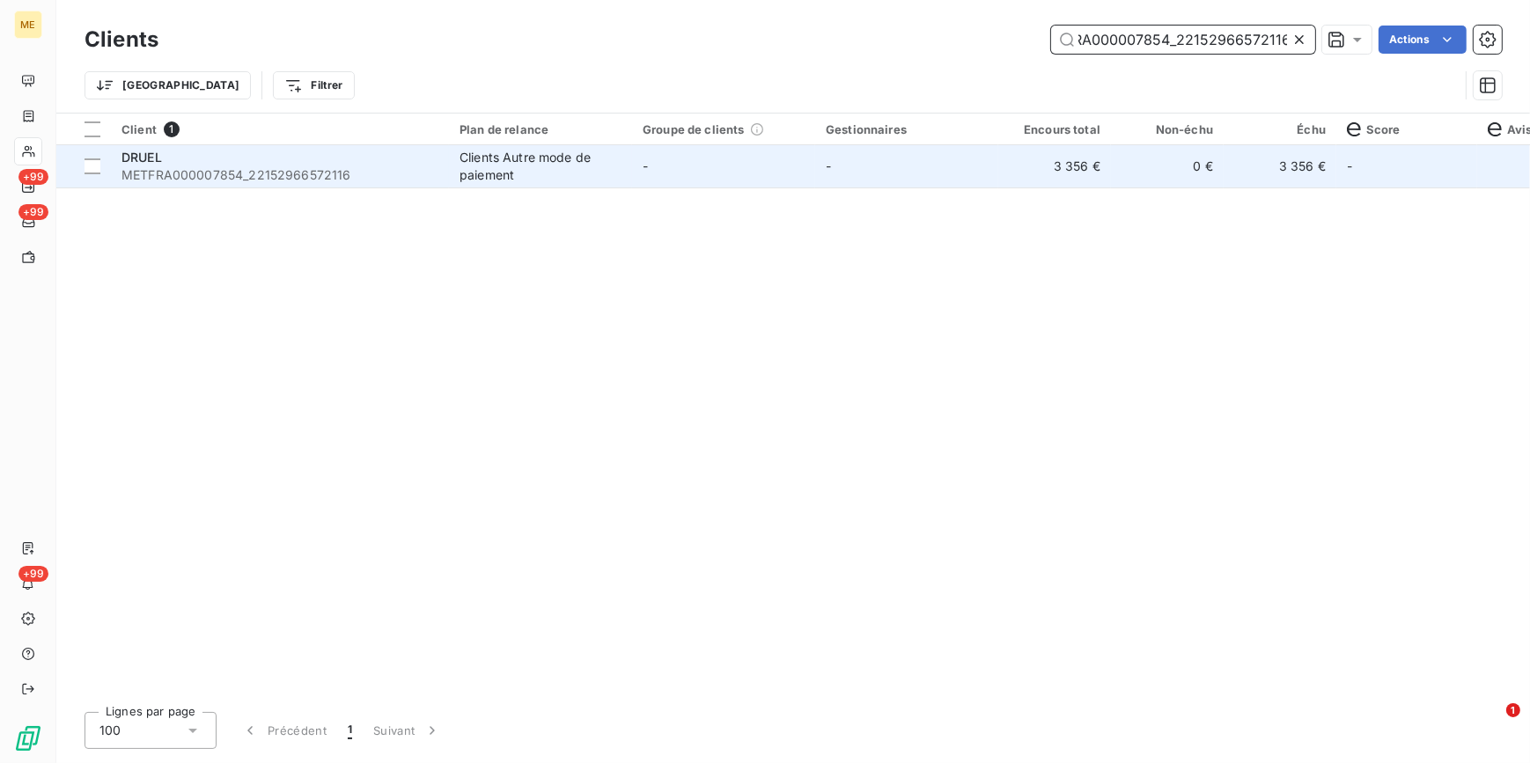
type input "METFRA000007854_22152966572116"
click at [1132, 168] on td "0 €" at bounding box center [1167, 166] width 113 height 42
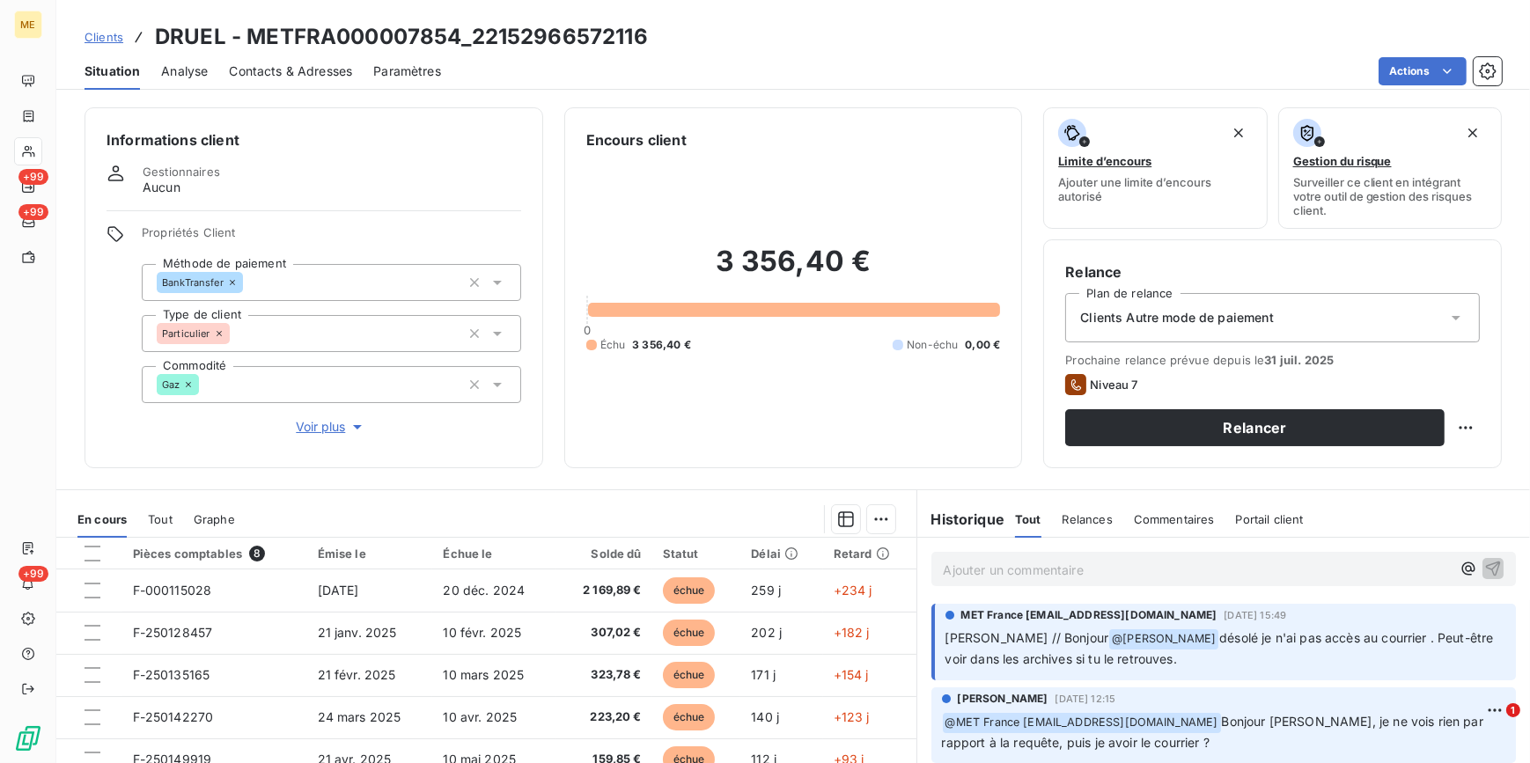
click at [97, 38] on span "Clients" at bounding box center [104, 37] width 39 height 14
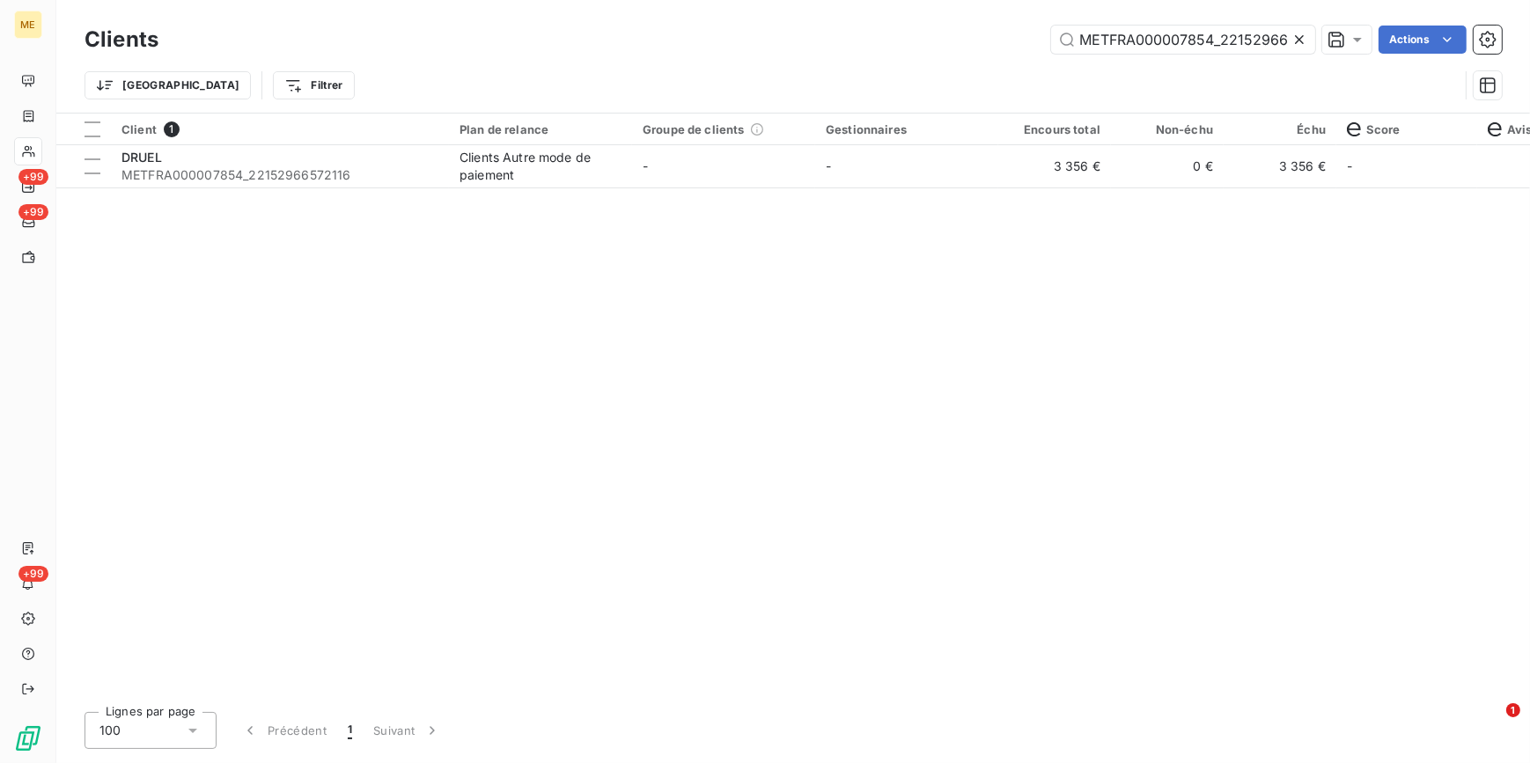
scroll to position [0, 44]
click at [1303, 33] on icon at bounding box center [1299, 40] width 18 height 18
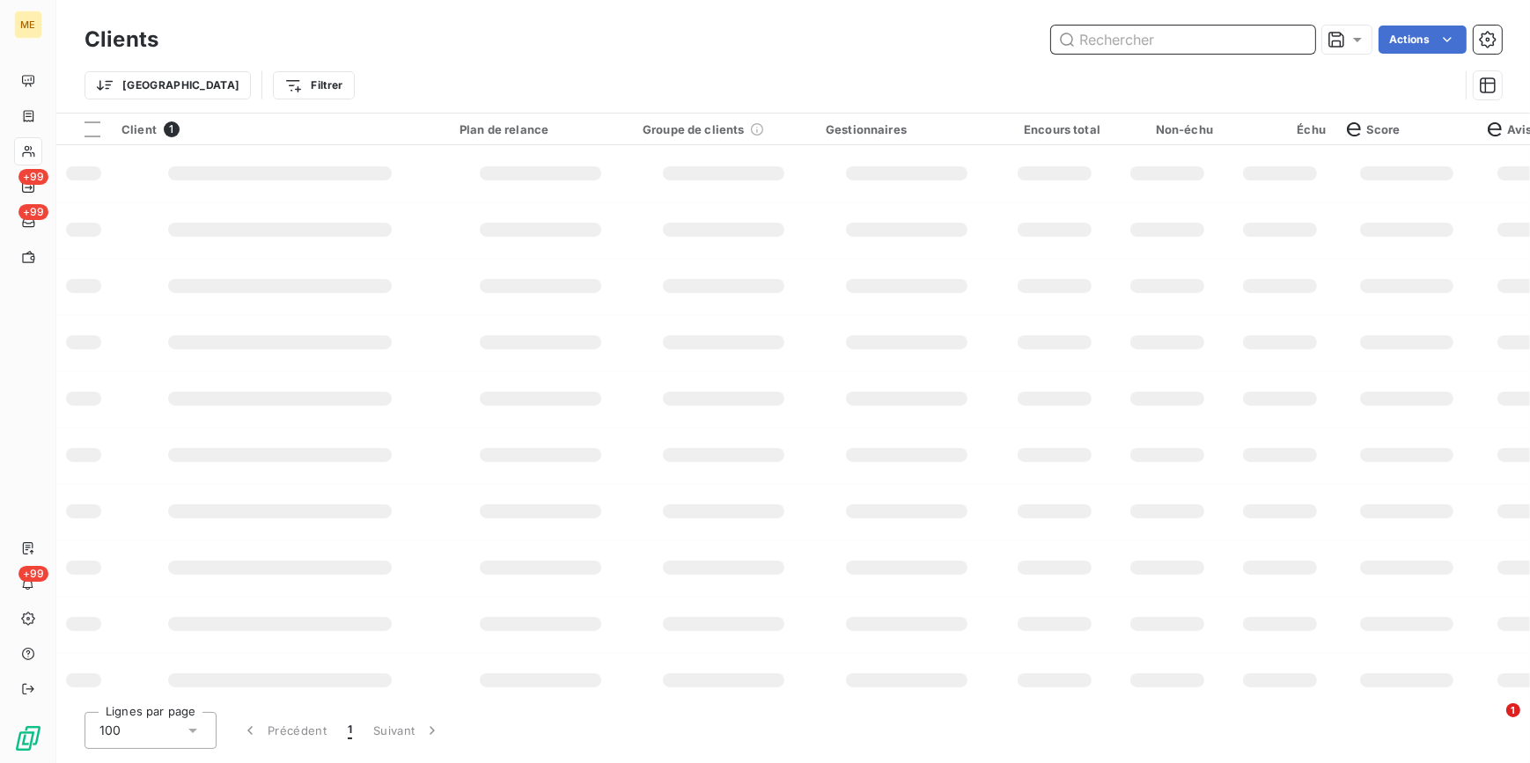
click at [1281, 35] on input "text" at bounding box center [1183, 40] width 264 height 28
paste input "METFRA000008475_Z6852000000112"
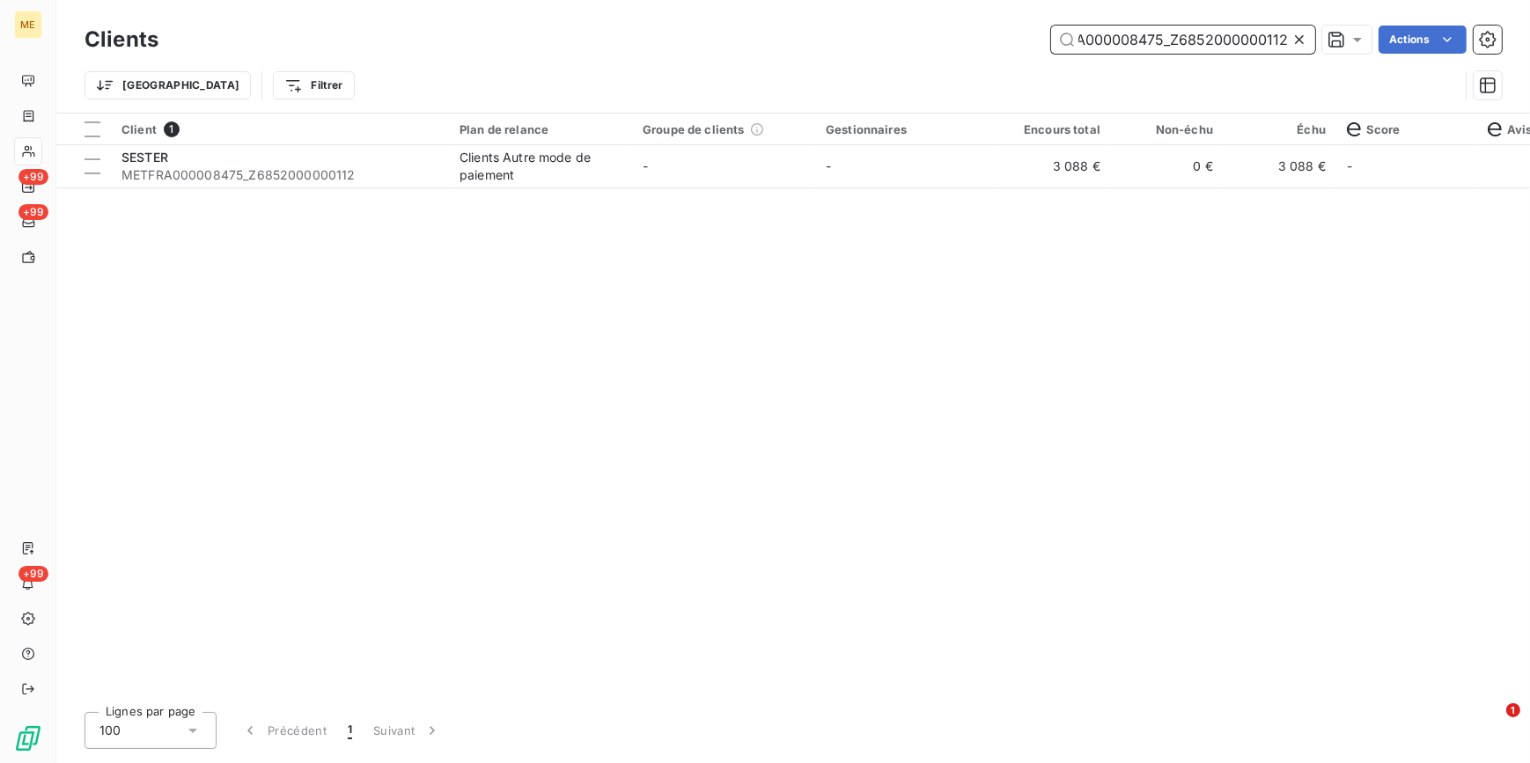
type input "METFRA000008475_Z6852000000112"
click at [1119, 170] on td "0 €" at bounding box center [1167, 166] width 113 height 42
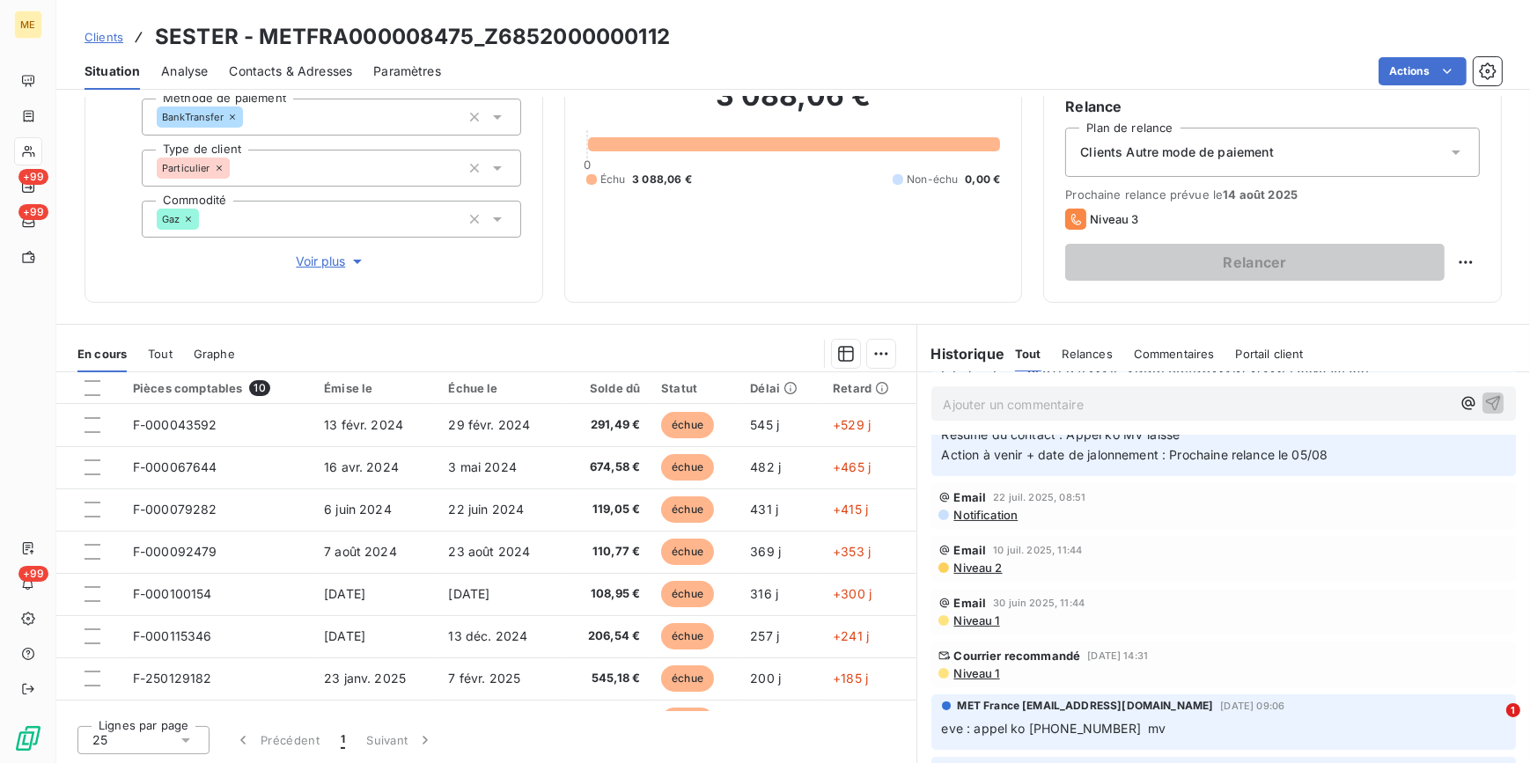
scroll to position [400, 0]
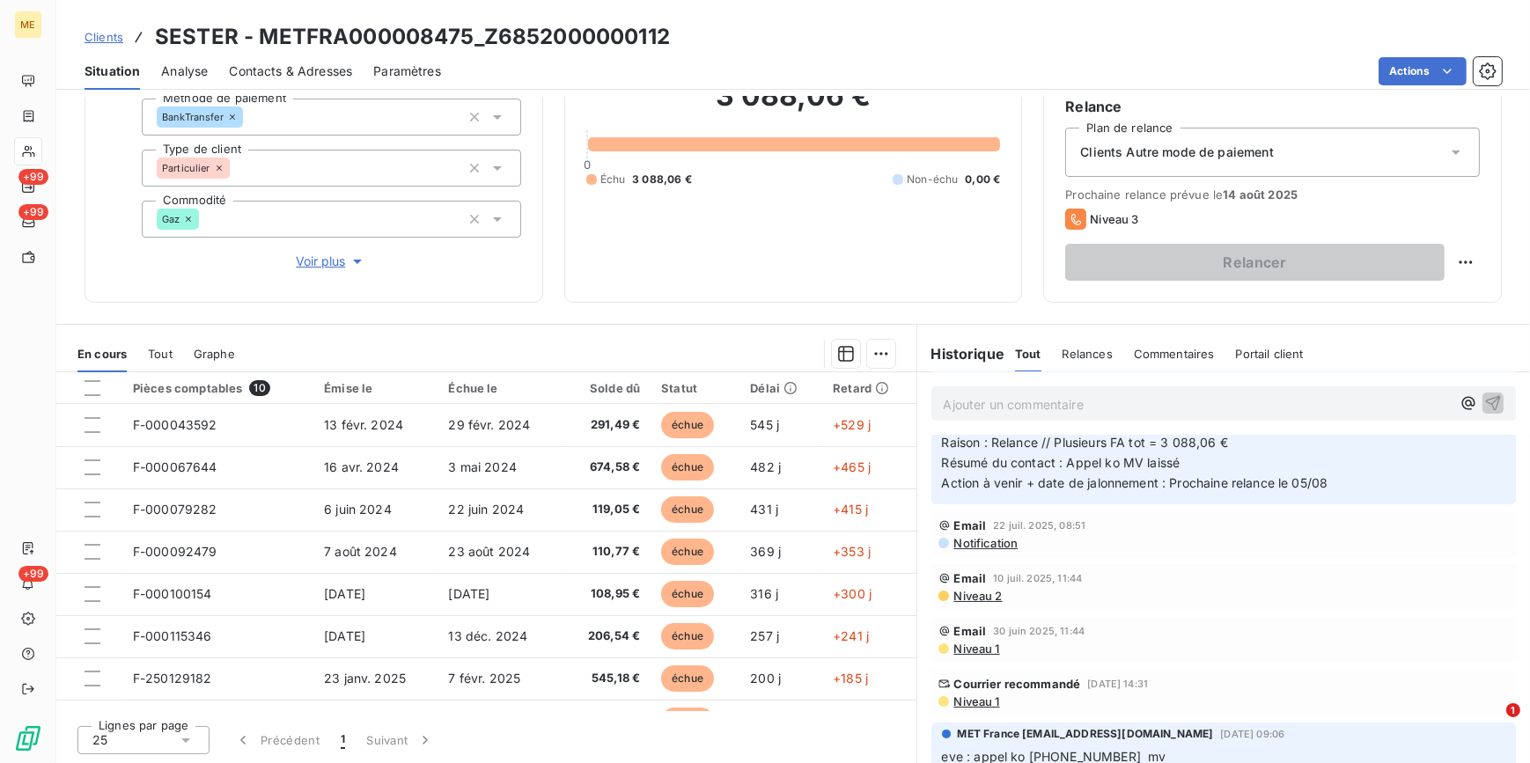
click at [981, 702] on span "Niveau 1" at bounding box center [976, 702] width 48 height 14
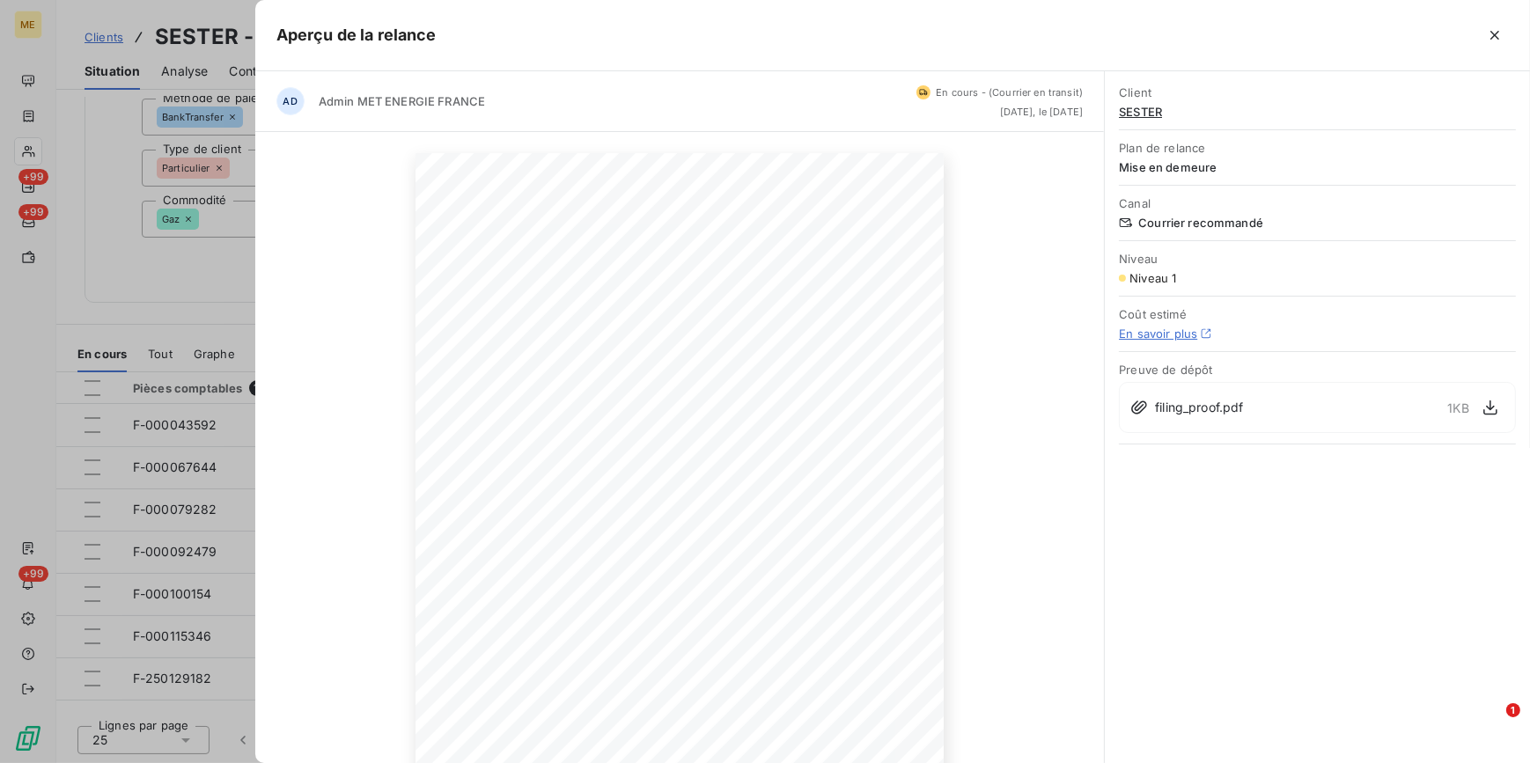
click at [179, 252] on div at bounding box center [765, 381] width 1530 height 763
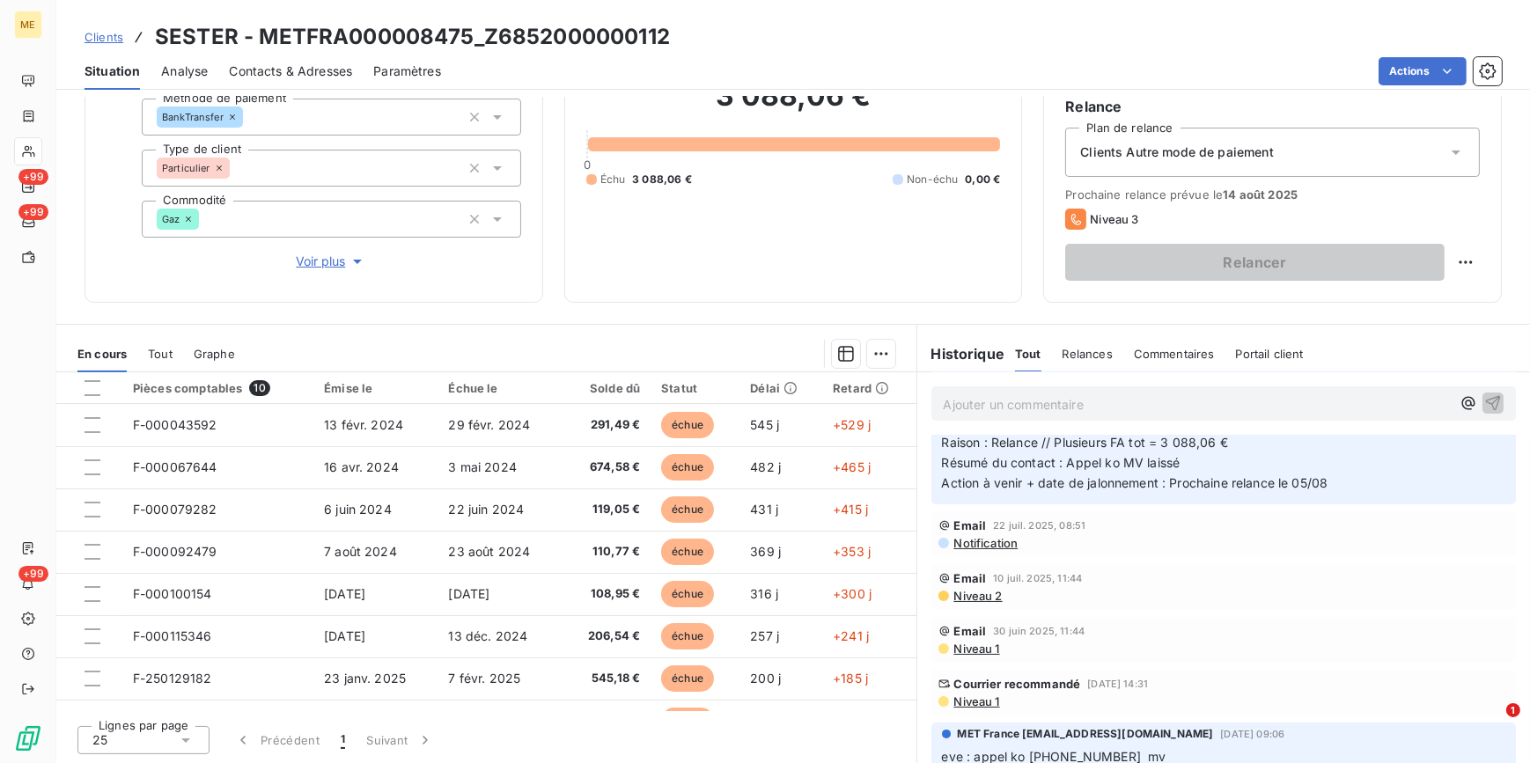
click at [311, 68] on span "Contacts & Adresses" at bounding box center [290, 71] width 123 height 18
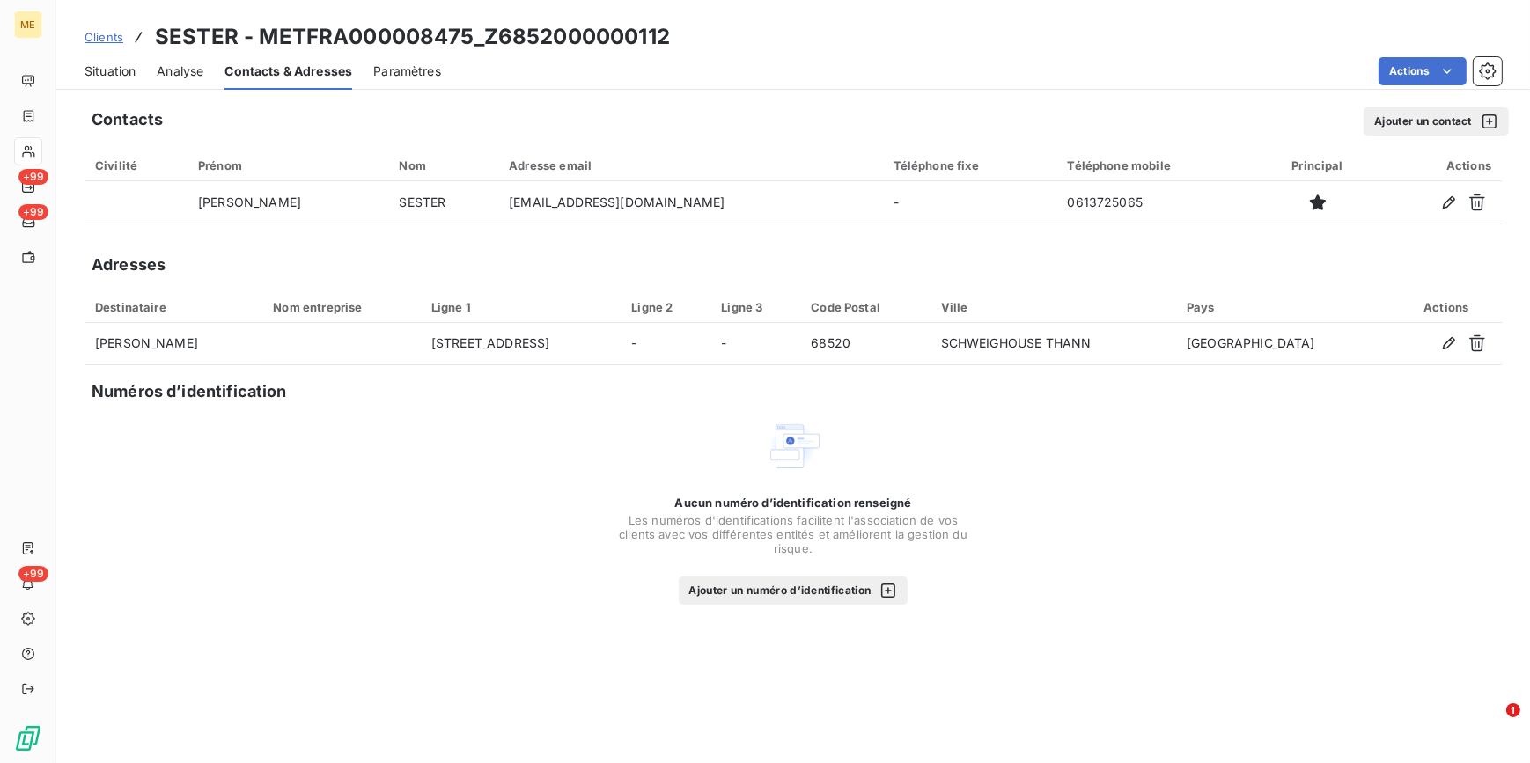
click at [120, 61] on div "Situation" at bounding box center [110, 71] width 51 height 37
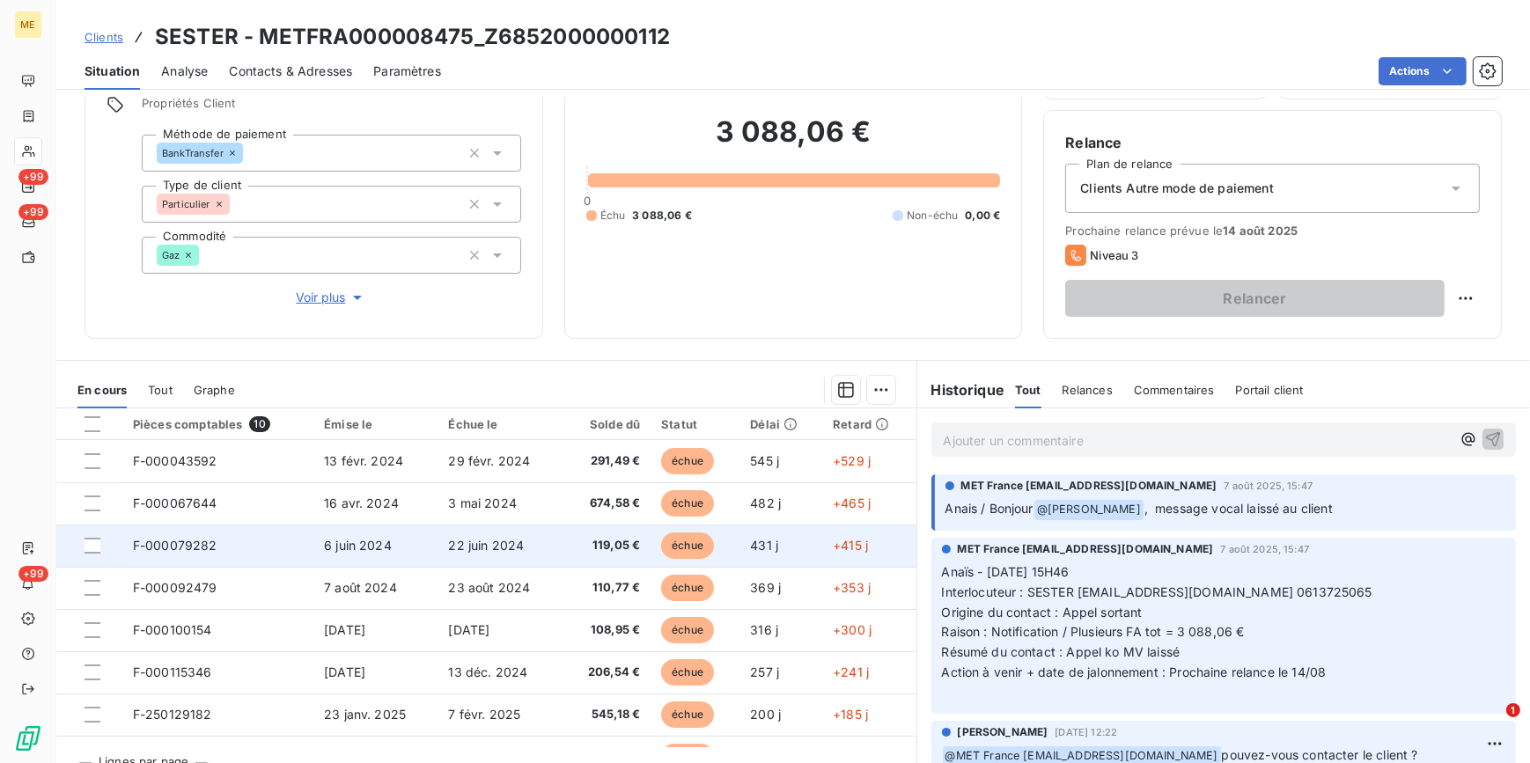
scroll to position [159, 0]
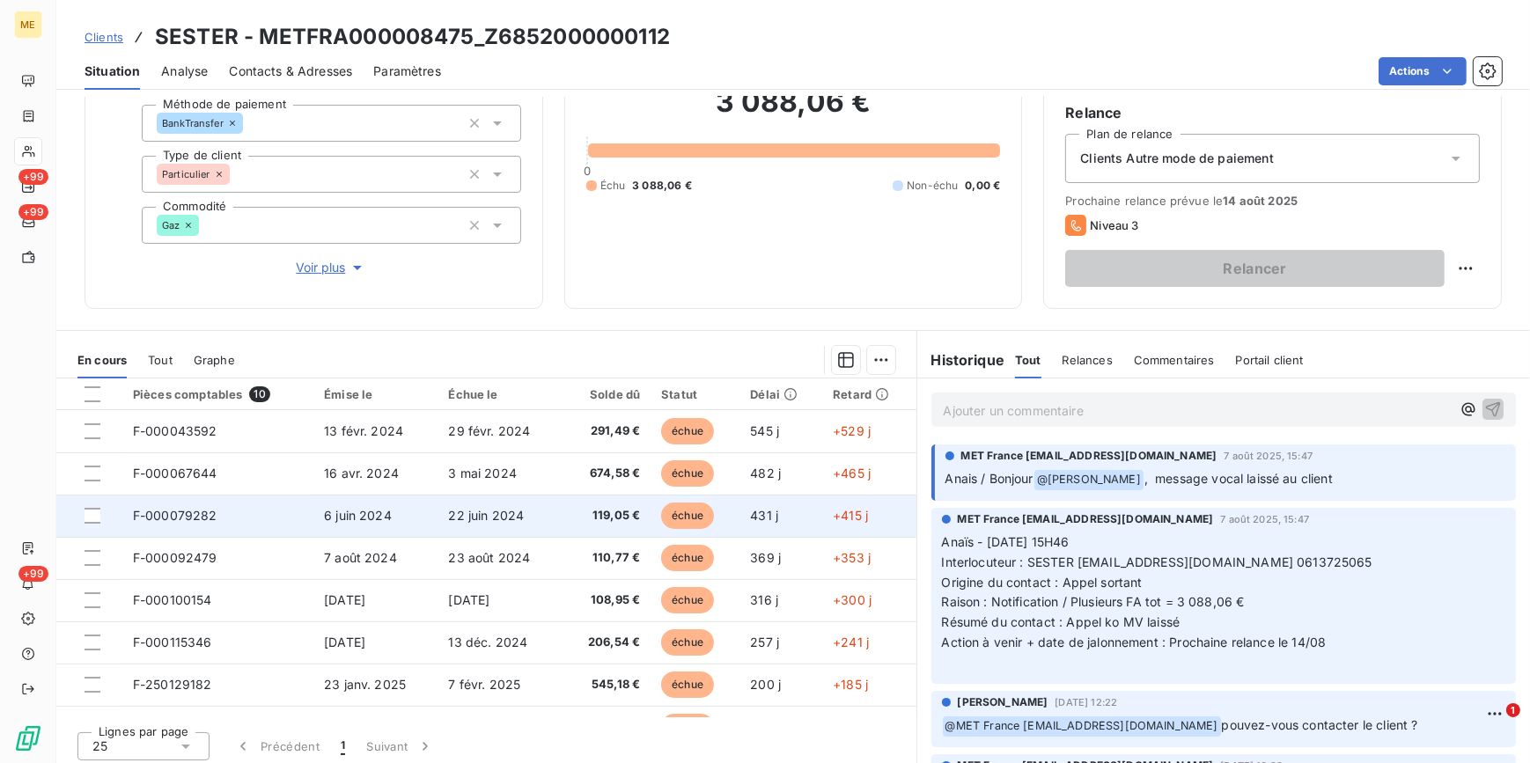
click at [442, 532] on td "22 juin 2024" at bounding box center [499, 516] width 124 height 42
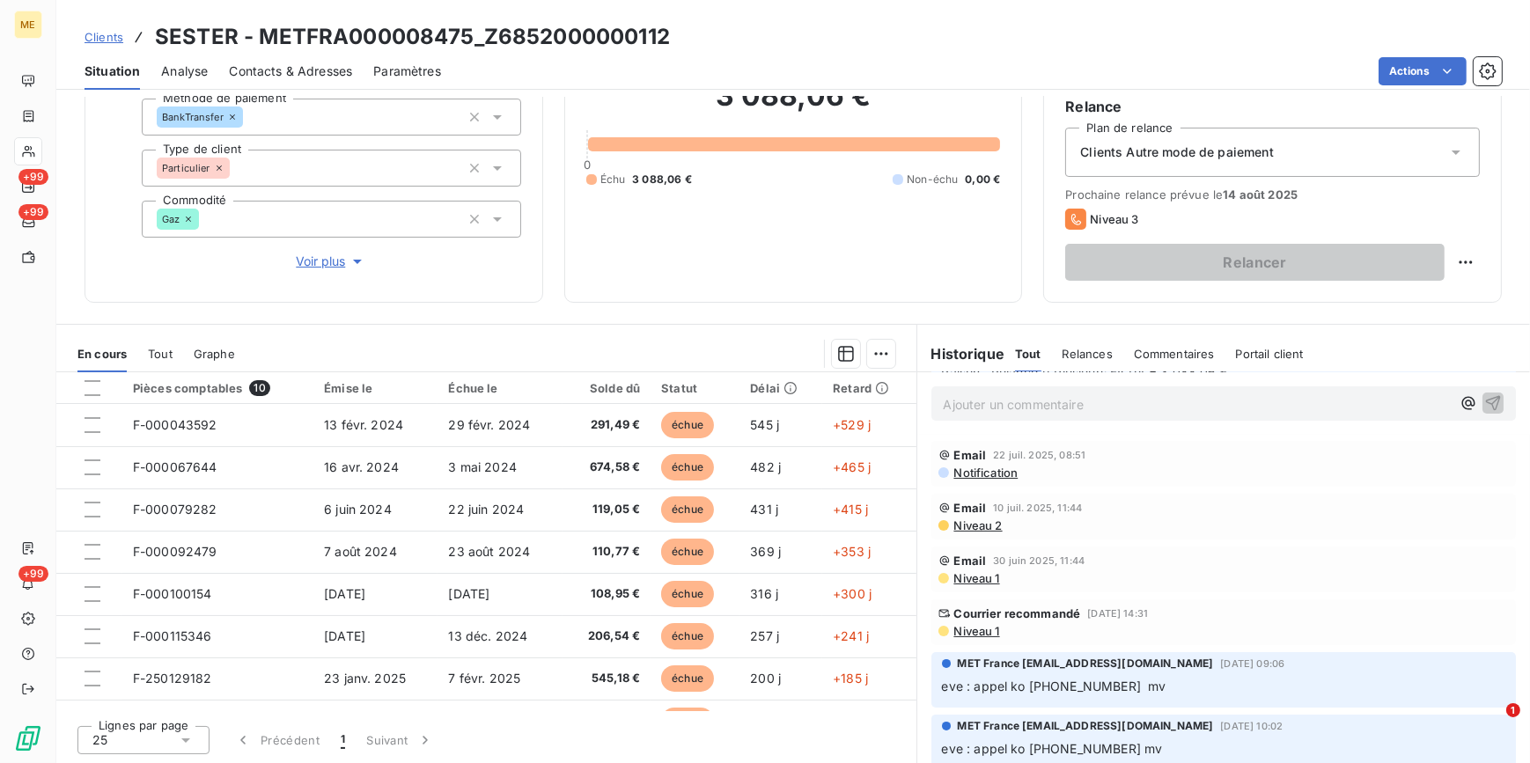
scroll to position [480, 0]
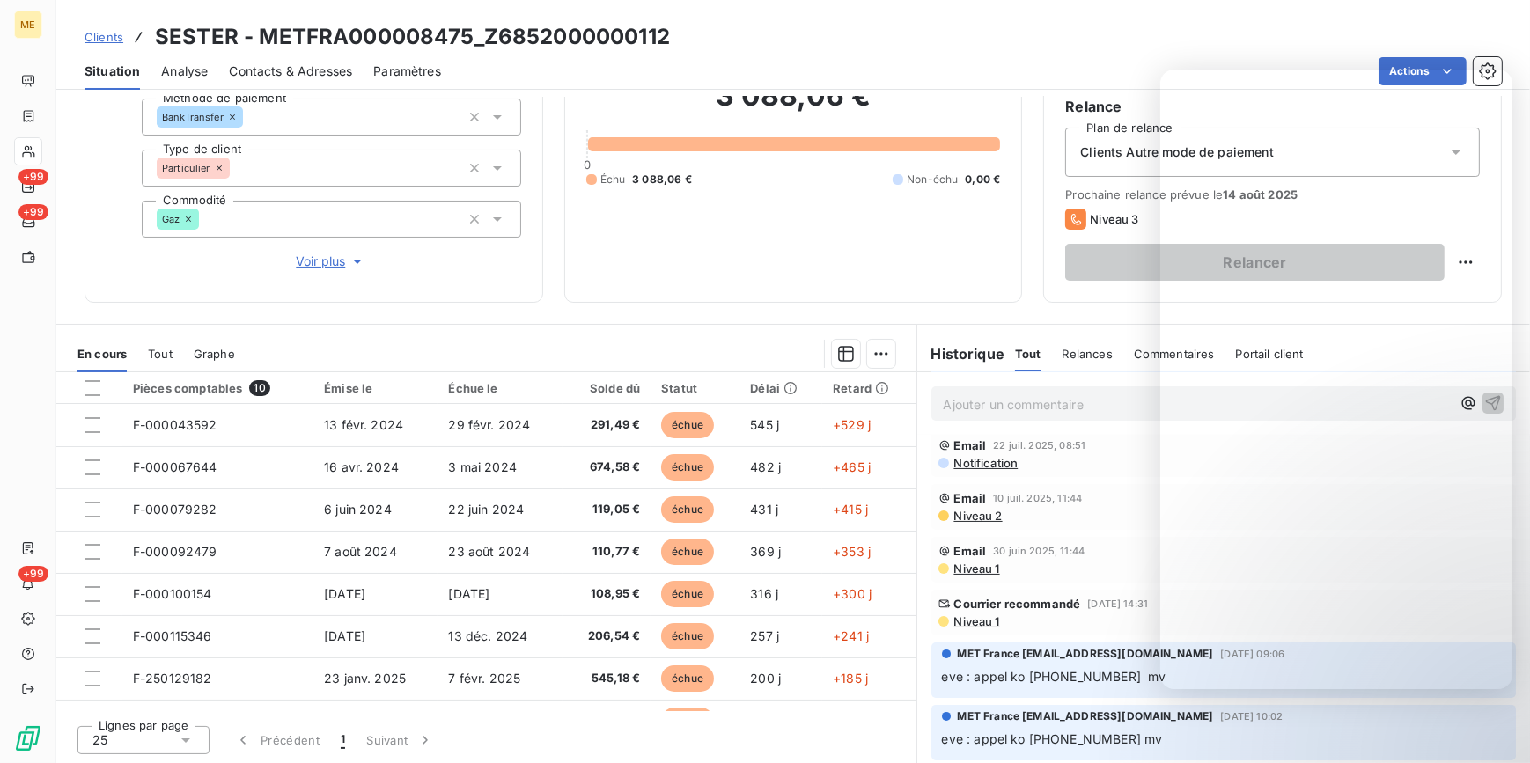
click at [896, 262] on div "3 088,06 € 0 Échu 3 088,06 € Non-échu 0,00 €" at bounding box center [793, 133] width 415 height 296
click at [965, 630] on div "Courrier recommandé 13 juin 2025, 14:31 Niveau 1" at bounding box center [1223, 613] width 585 height 46
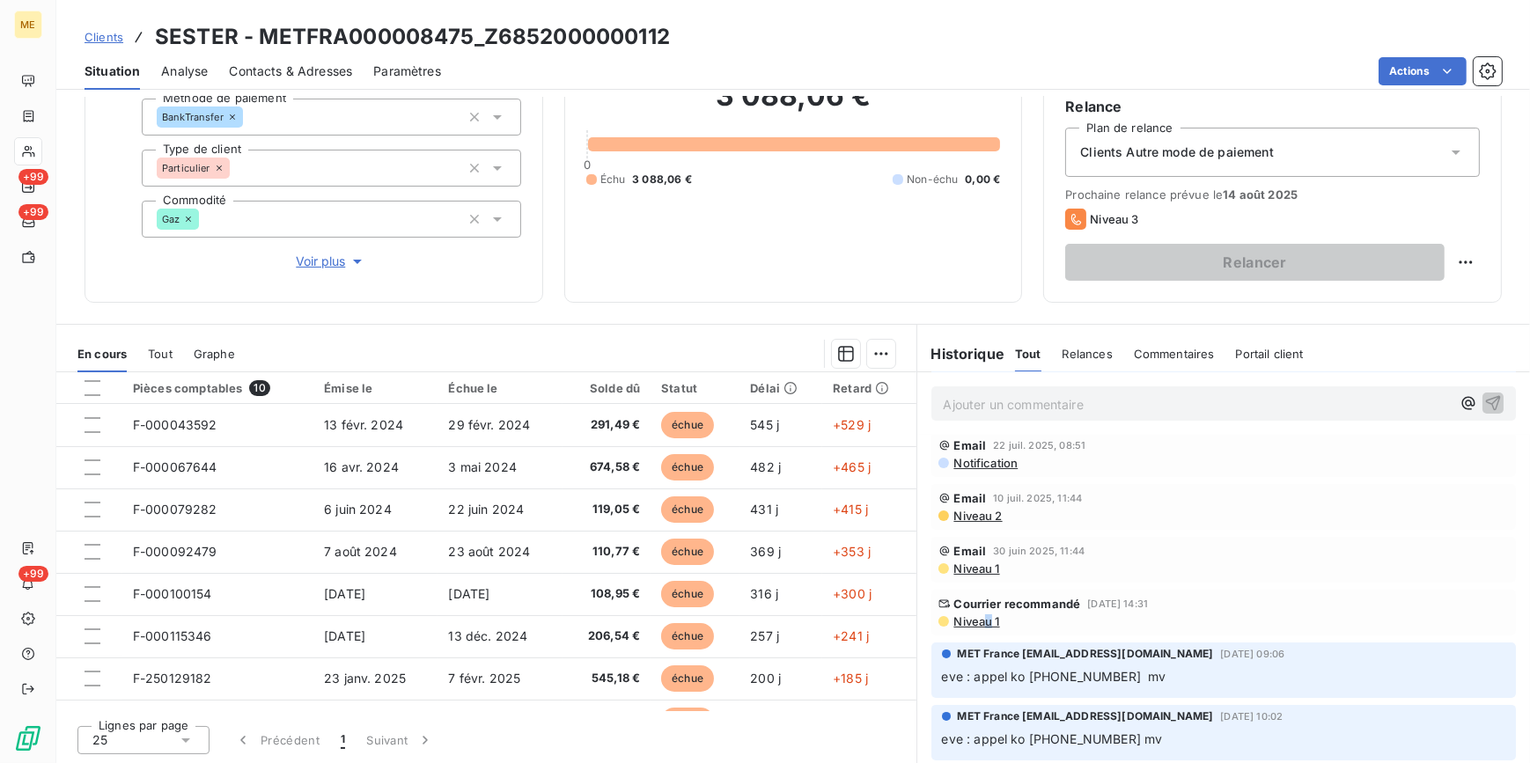
click at [976, 623] on span "Niveau 1" at bounding box center [976, 621] width 48 height 14
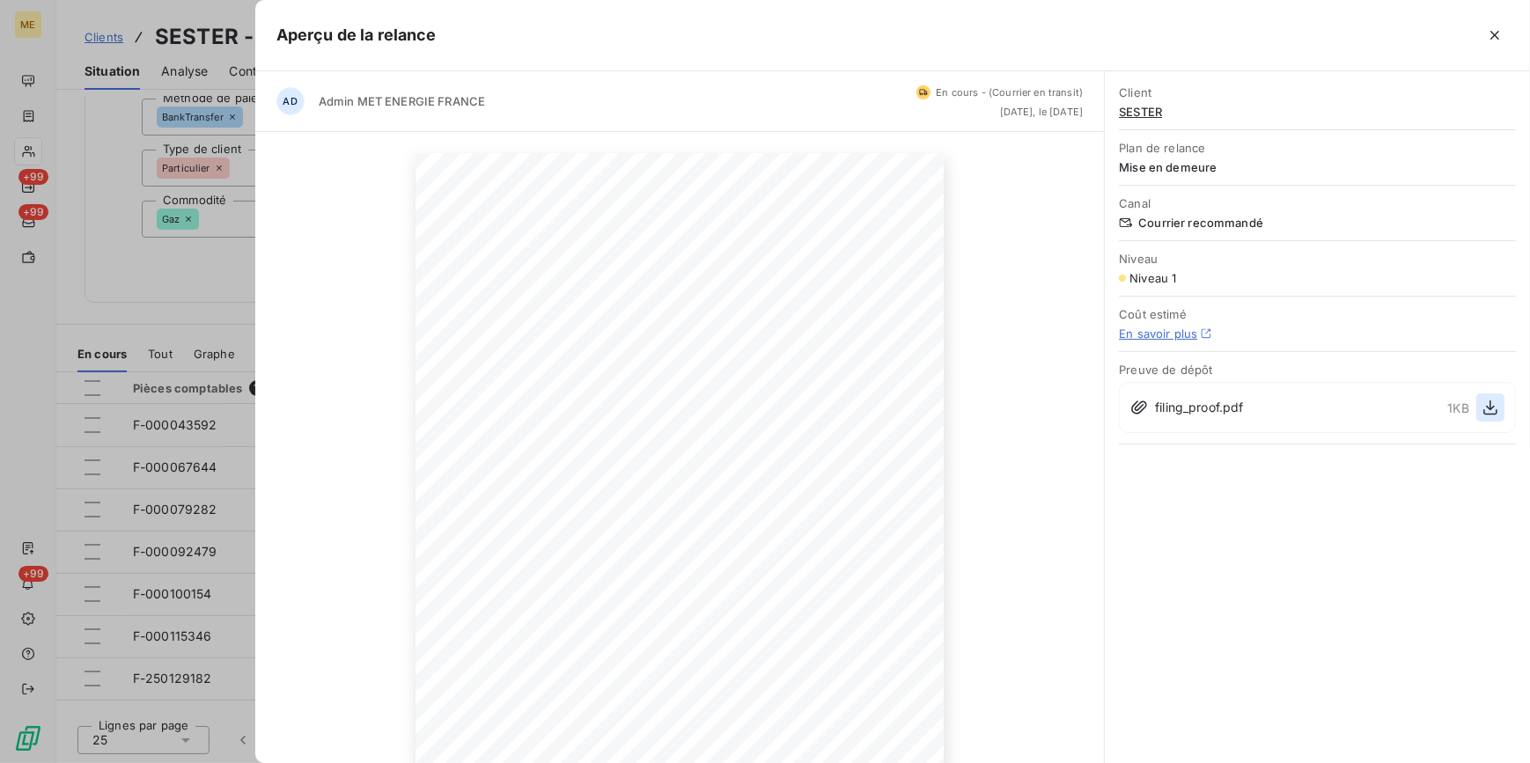
click at [1498, 405] on icon "button" at bounding box center [1490, 408] width 18 height 18
click at [221, 283] on div at bounding box center [765, 381] width 1530 height 763
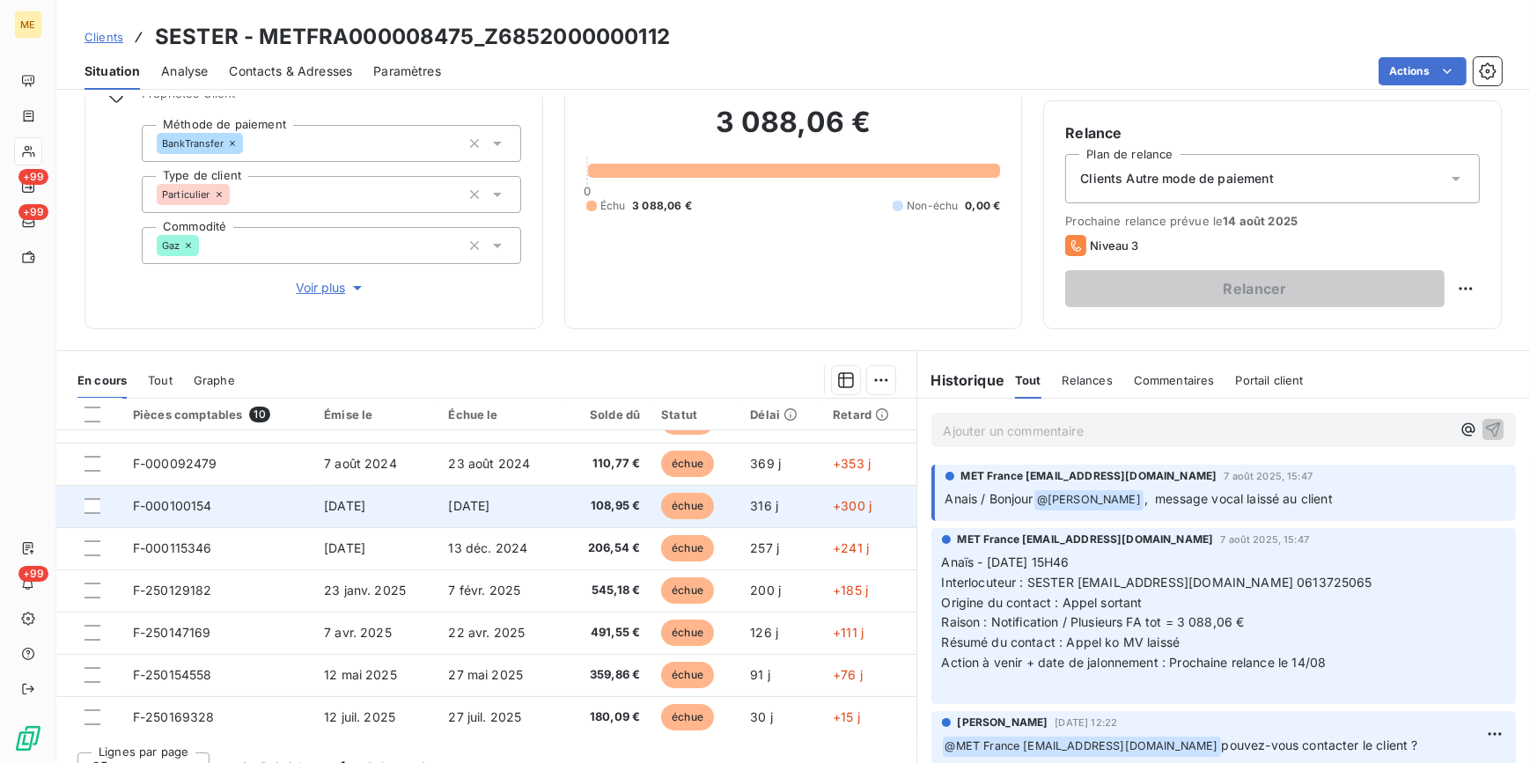
scroll to position [165, 0]
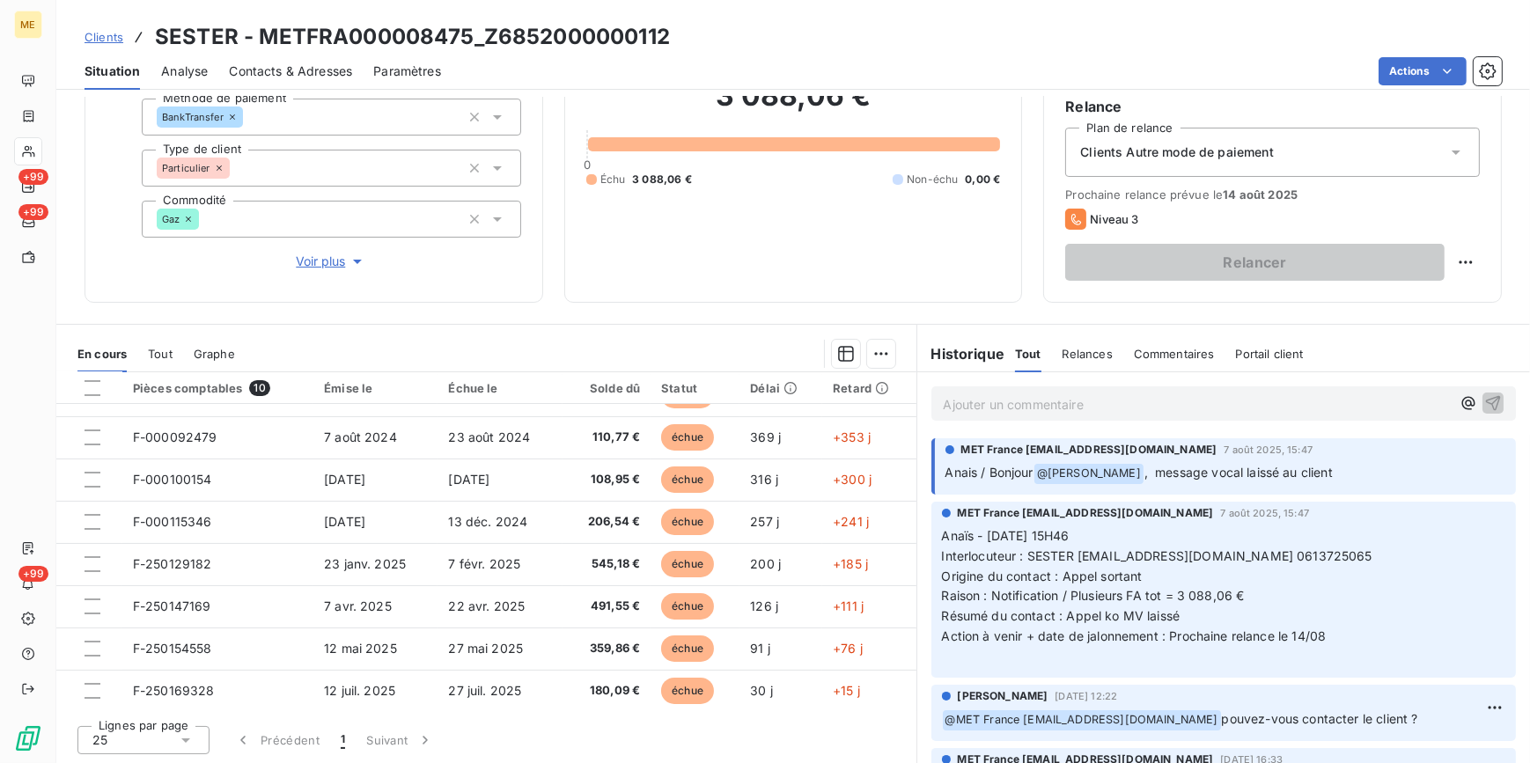
click at [333, 261] on span "Voir plus" at bounding box center [331, 262] width 70 height 18
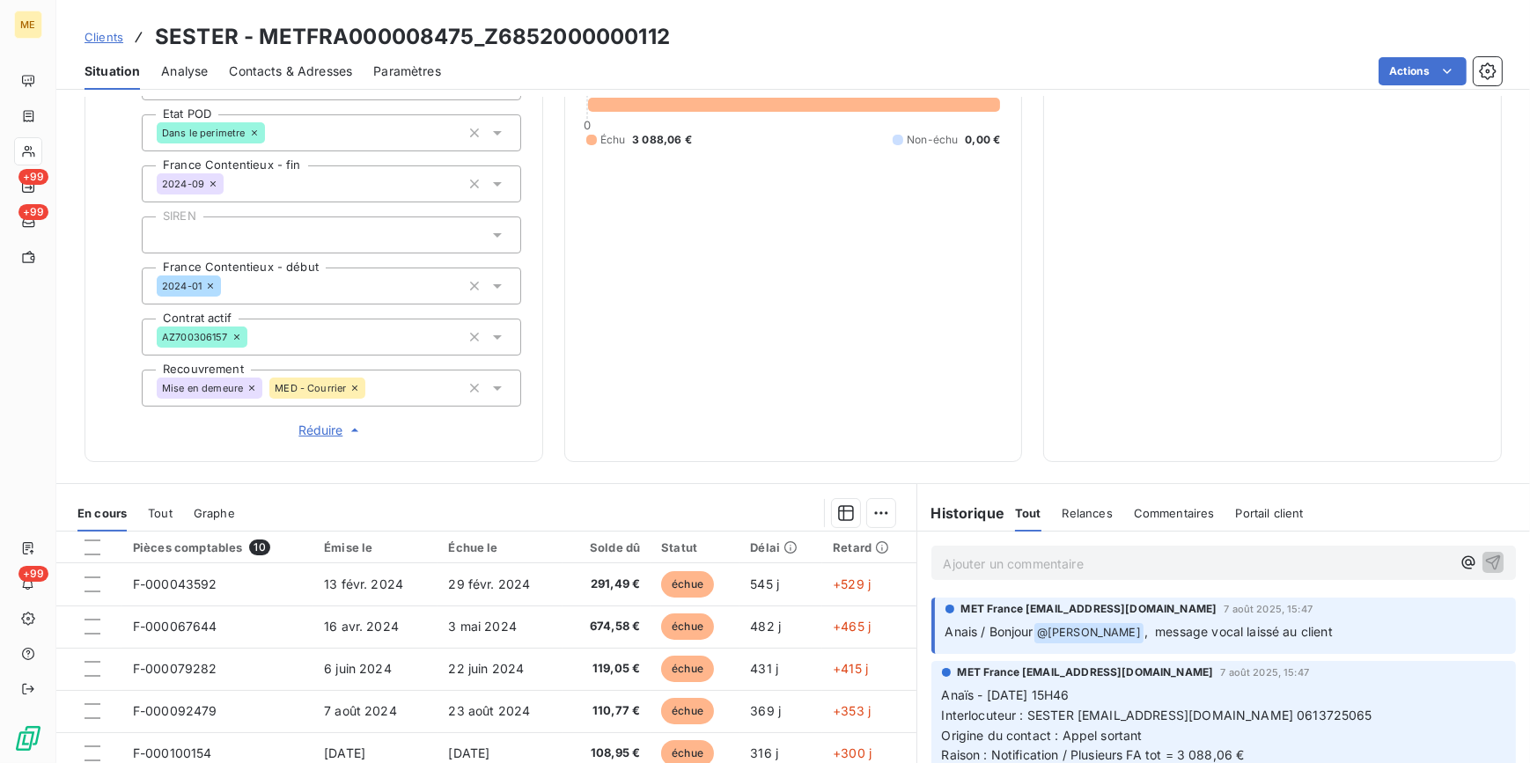
scroll to position [404, 0]
click at [101, 35] on span "Clients" at bounding box center [104, 37] width 39 height 14
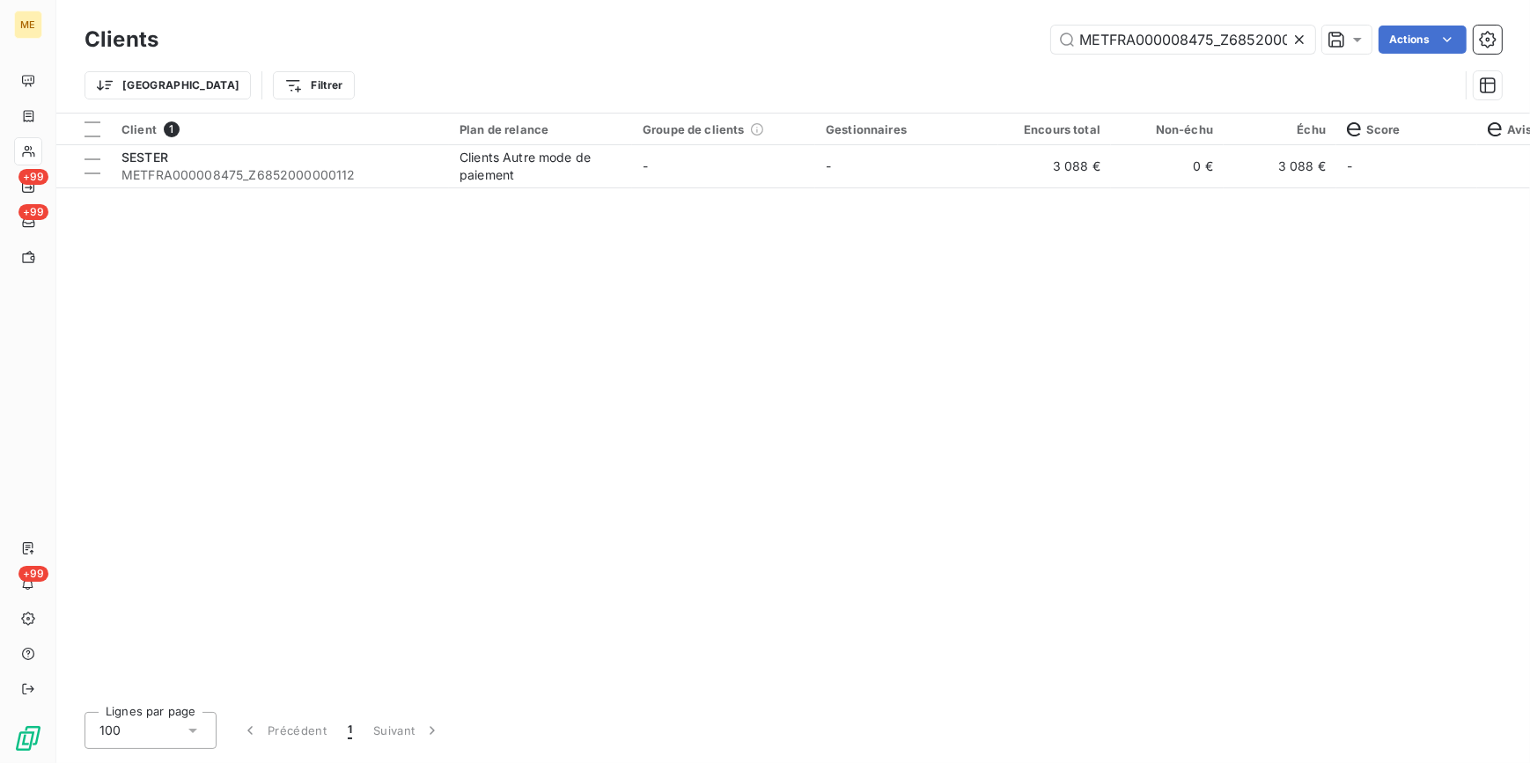
click at [1303, 36] on icon at bounding box center [1299, 40] width 18 height 18
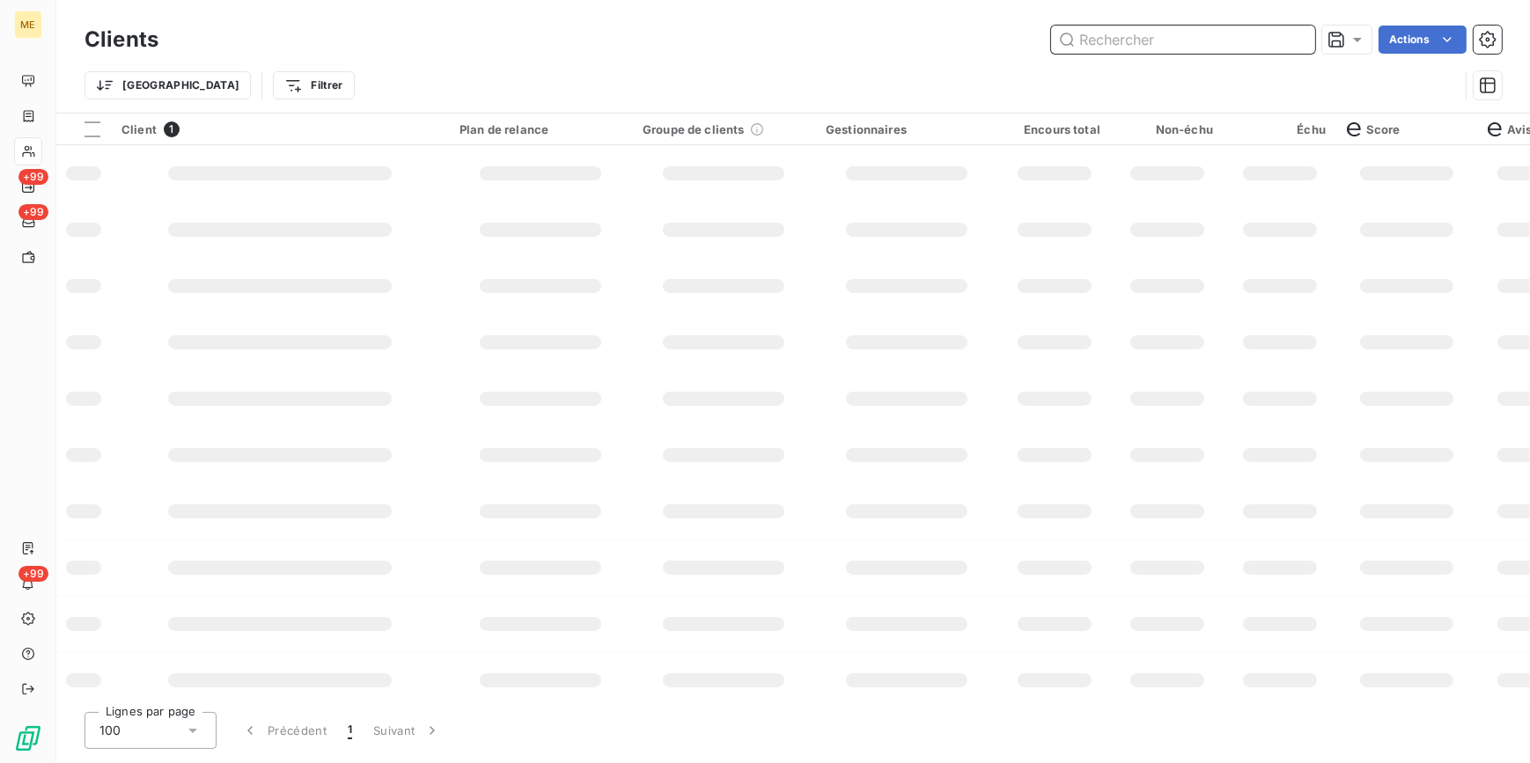
click at [1285, 36] on input "text" at bounding box center [1183, 40] width 264 height 28
paste input "METFRA000007760_19458321197385"
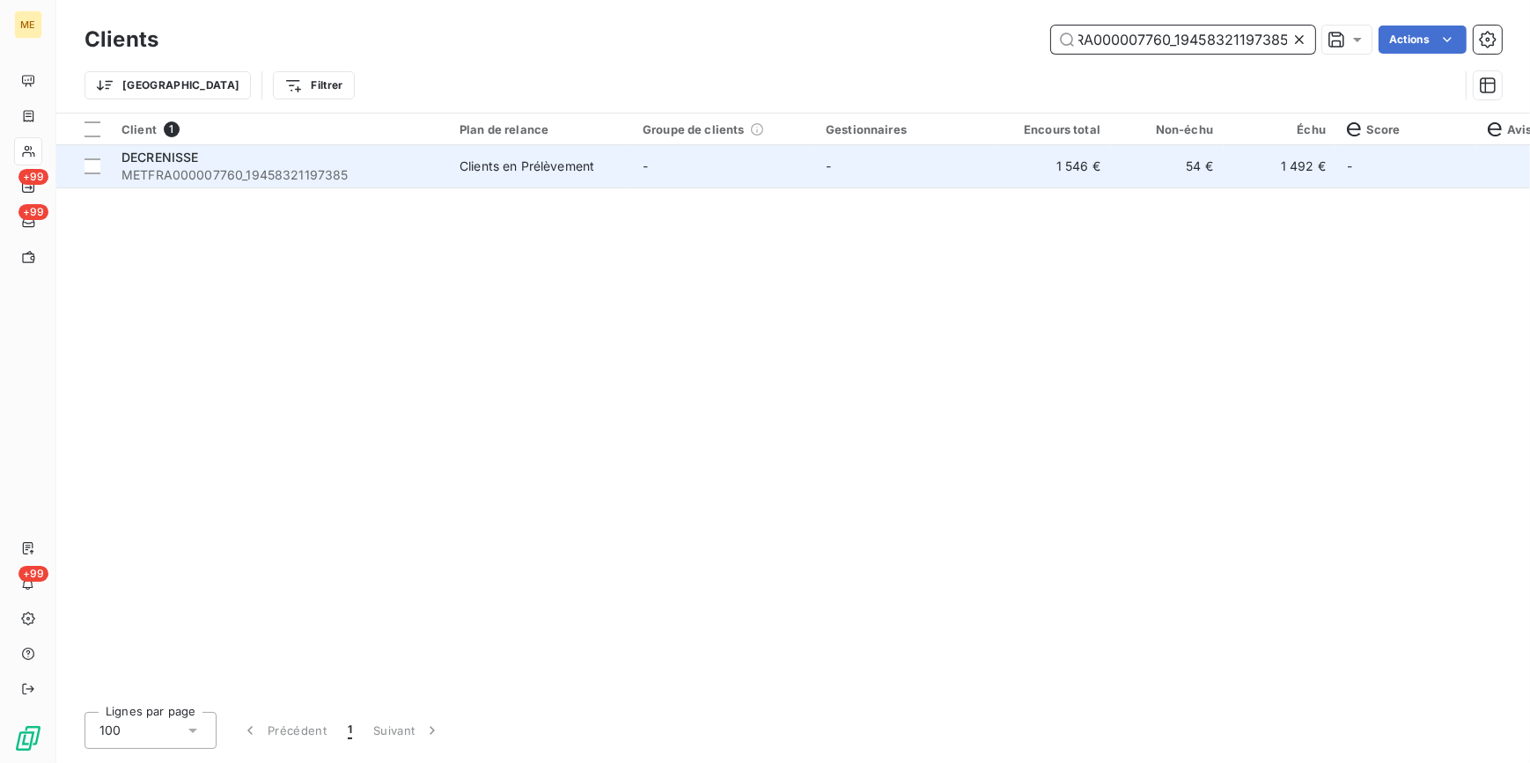
type input "METFRA000007760_19458321197385"
click at [1187, 169] on td "54 €" at bounding box center [1167, 166] width 113 height 42
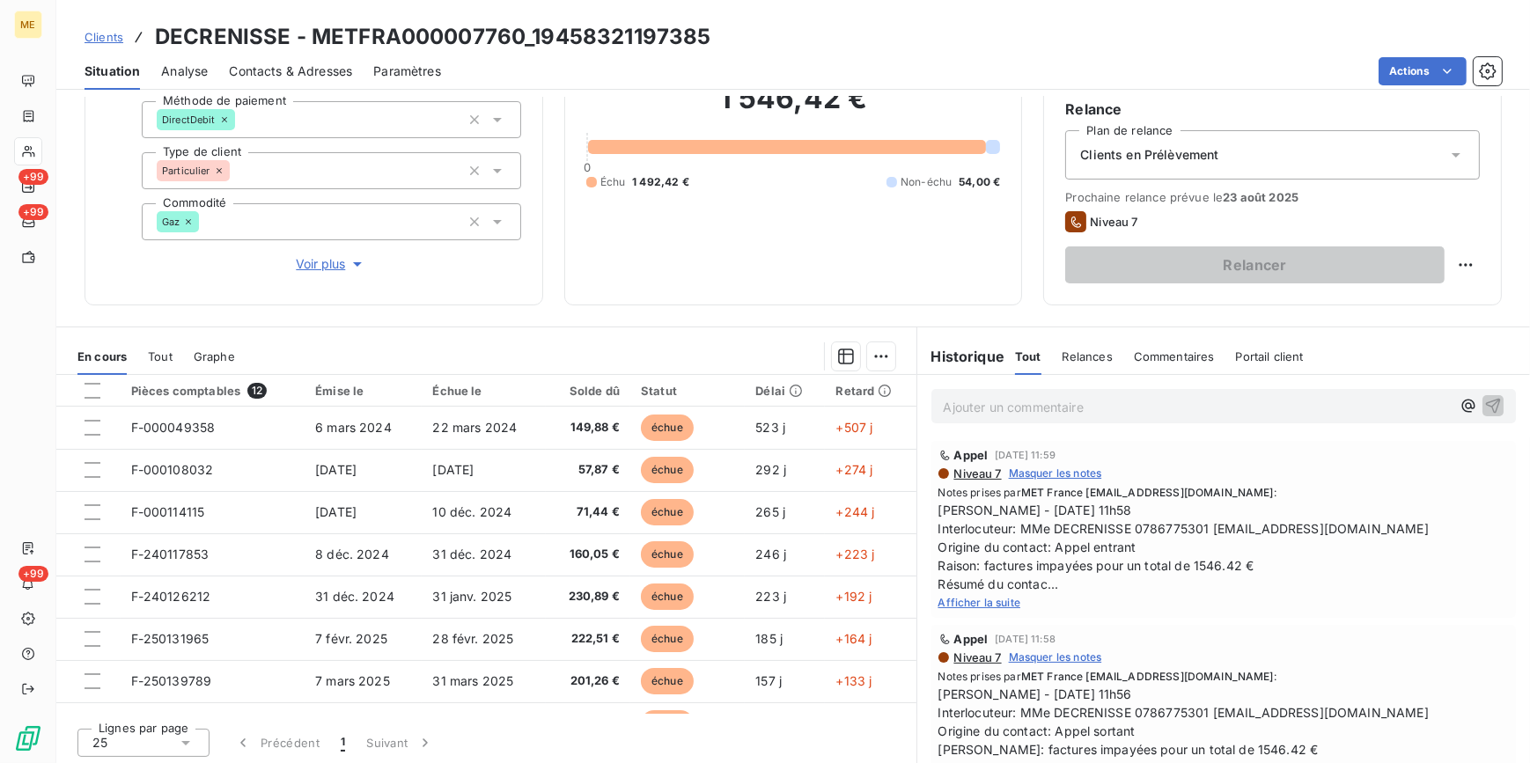
scroll to position [165, 0]
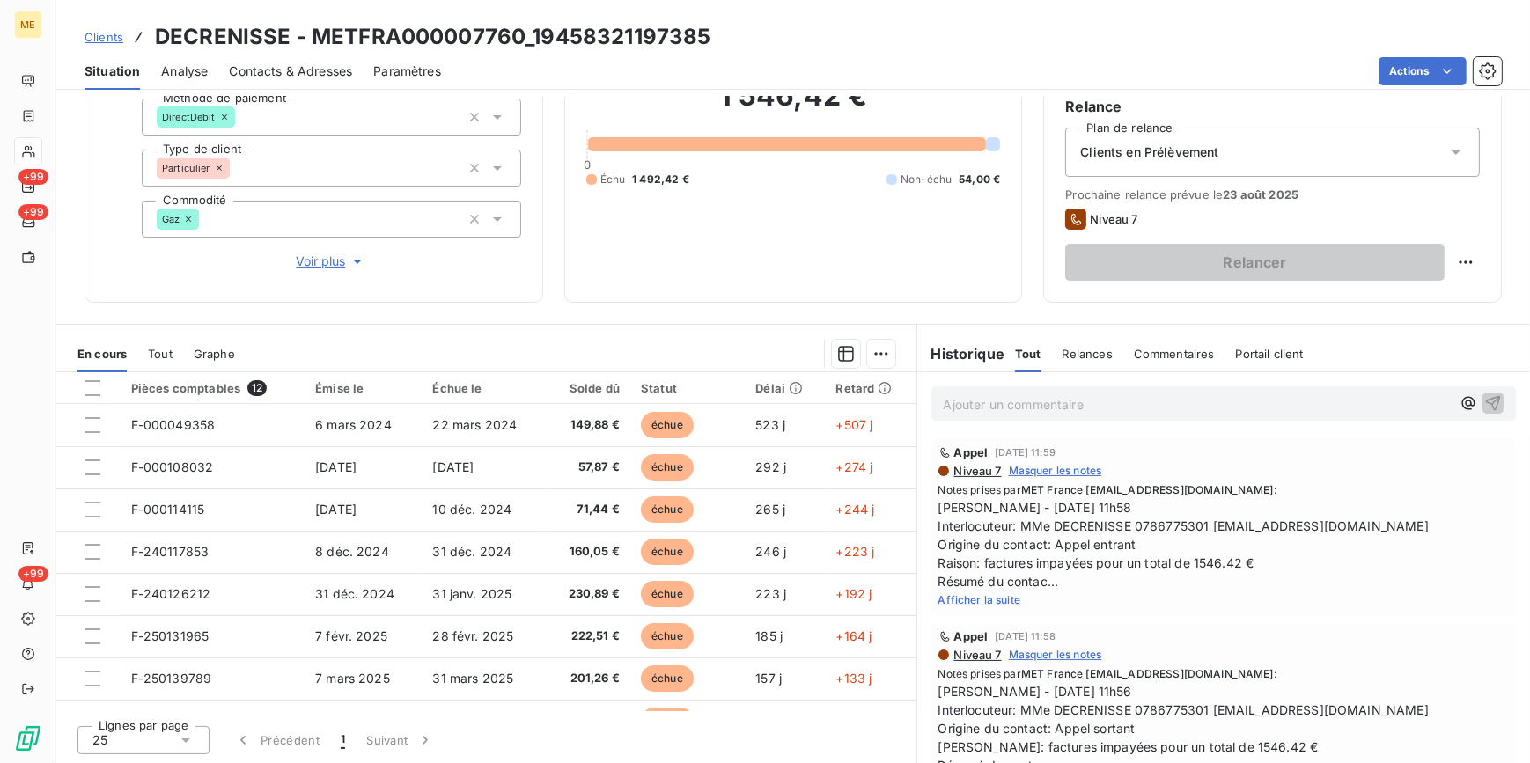
click at [969, 604] on span "Afficher la suite" at bounding box center [979, 599] width 83 height 13
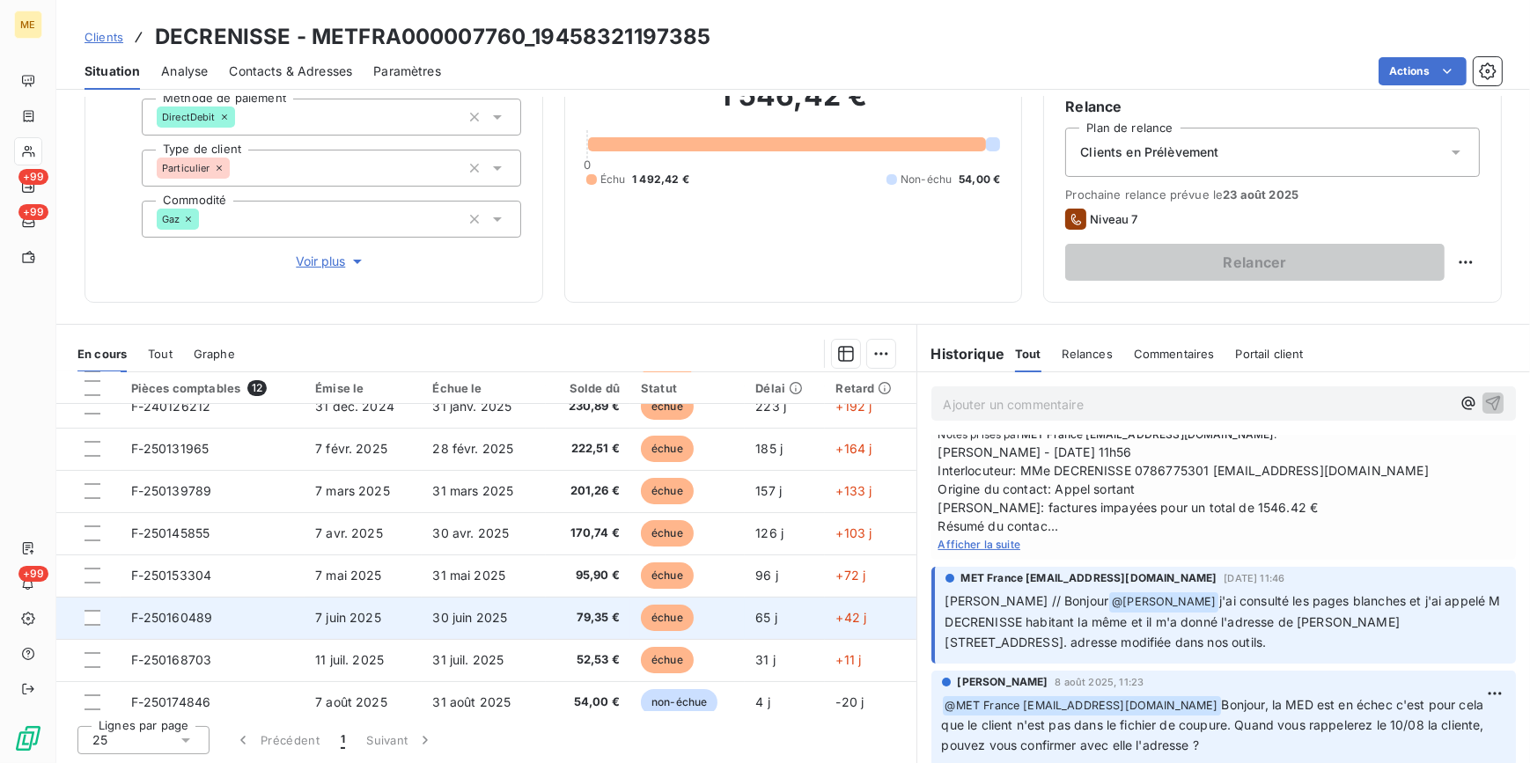
scroll to position [200, 0]
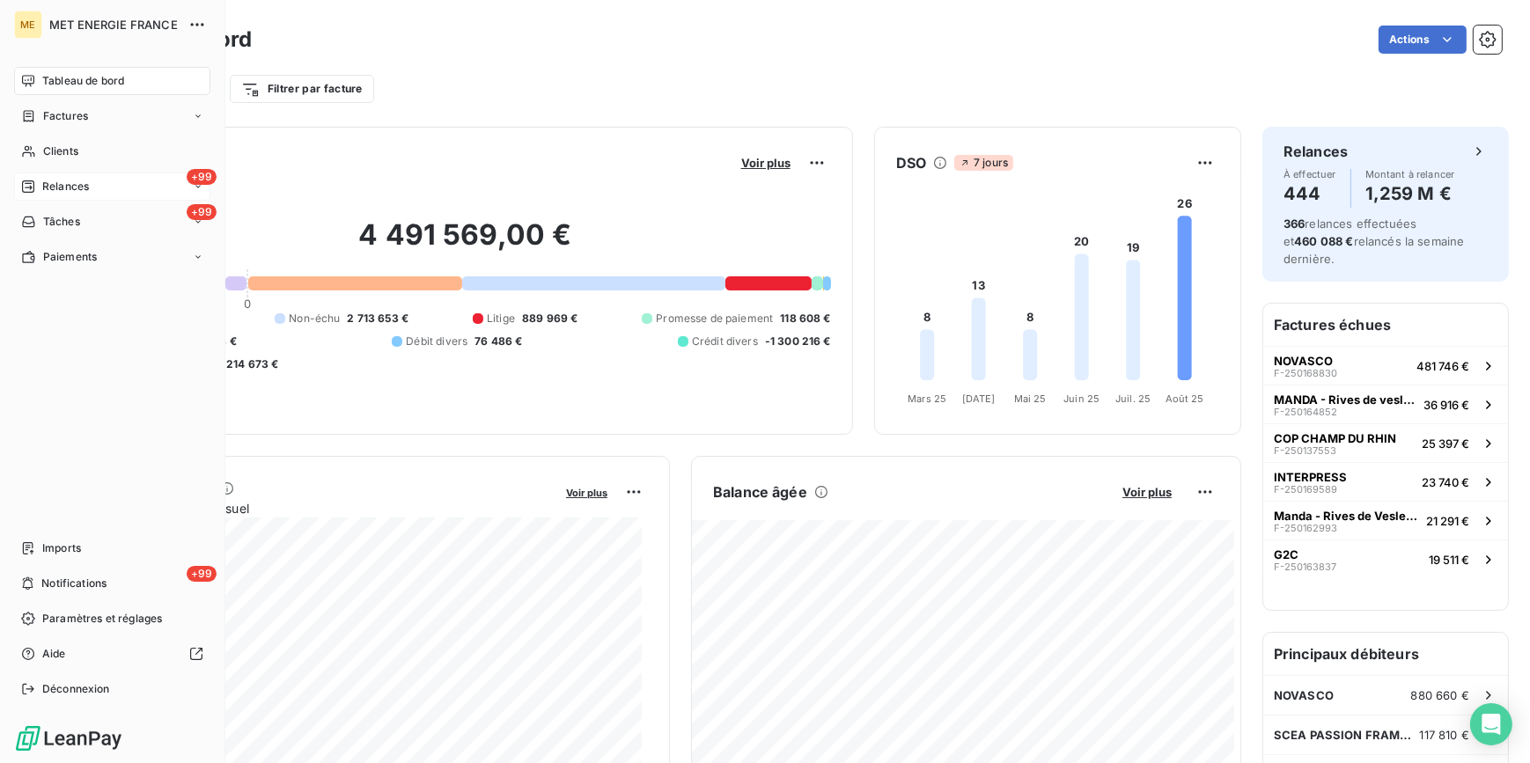
click at [81, 190] on span "Relances" at bounding box center [65, 187] width 47 height 16
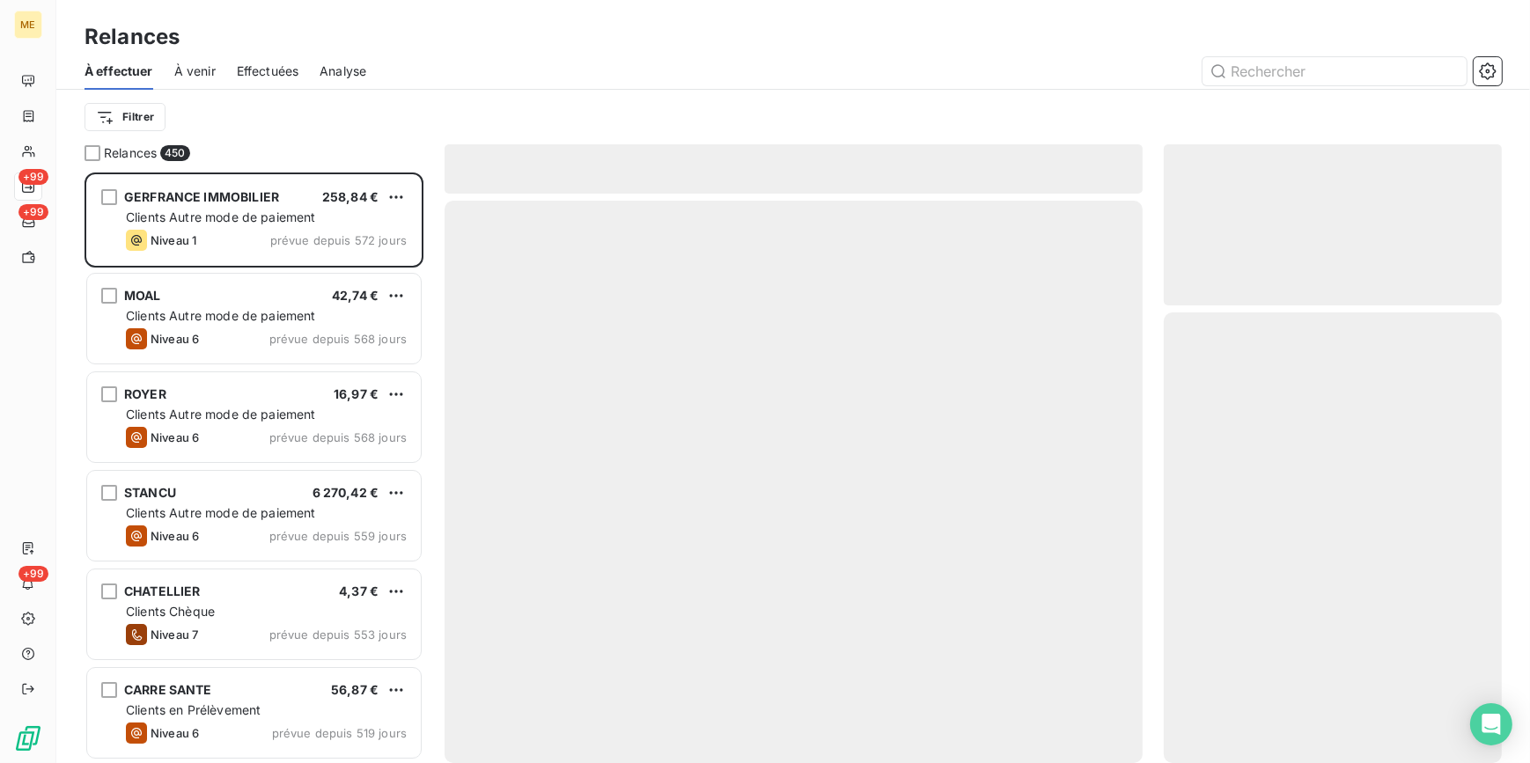
scroll to position [579, 326]
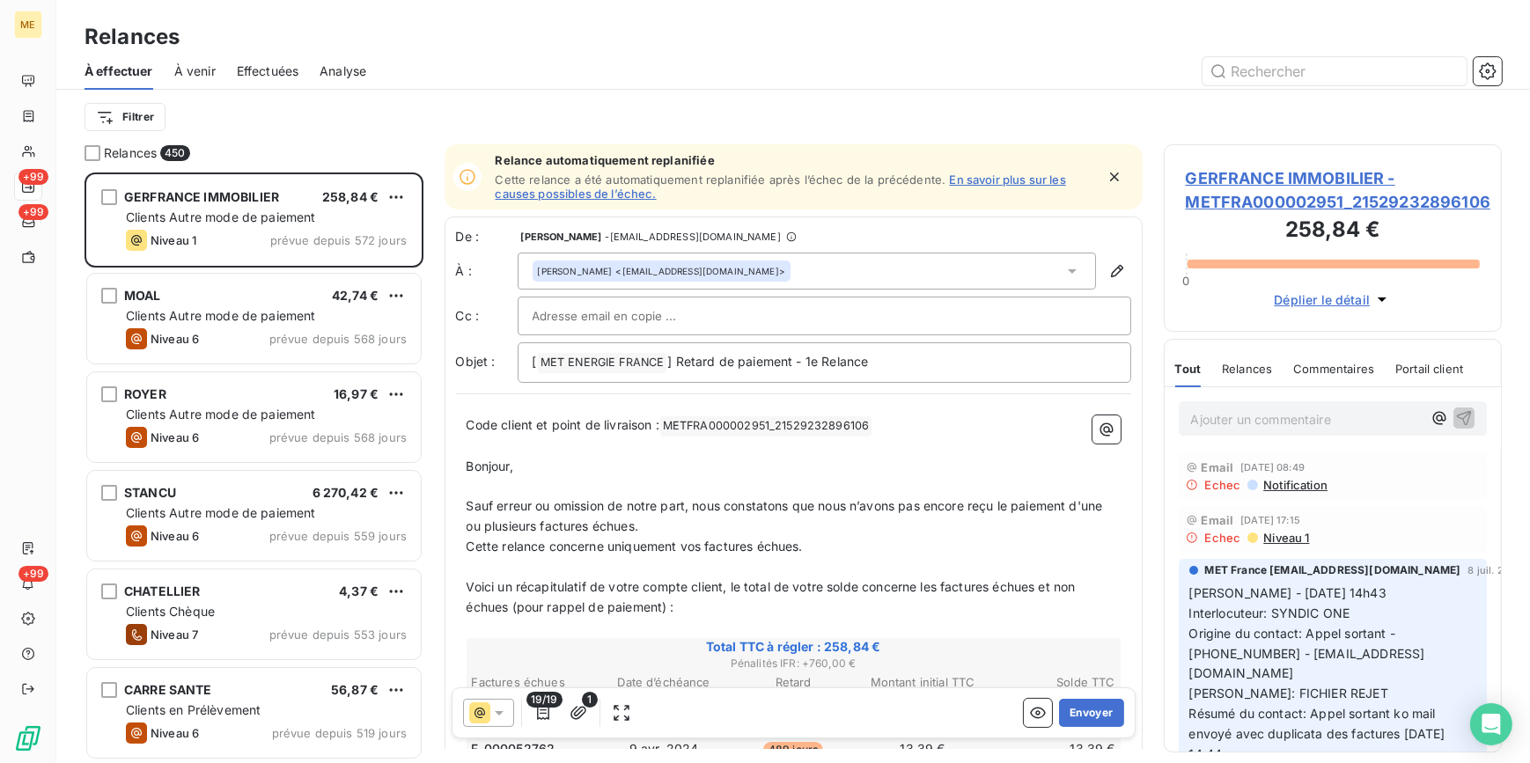
drag, startPoint x: 287, startPoint y: 75, endPoint x: 279, endPoint y: 80, distance: 9.5
click at [283, 77] on span "Effectuées" at bounding box center [268, 71] width 62 height 18
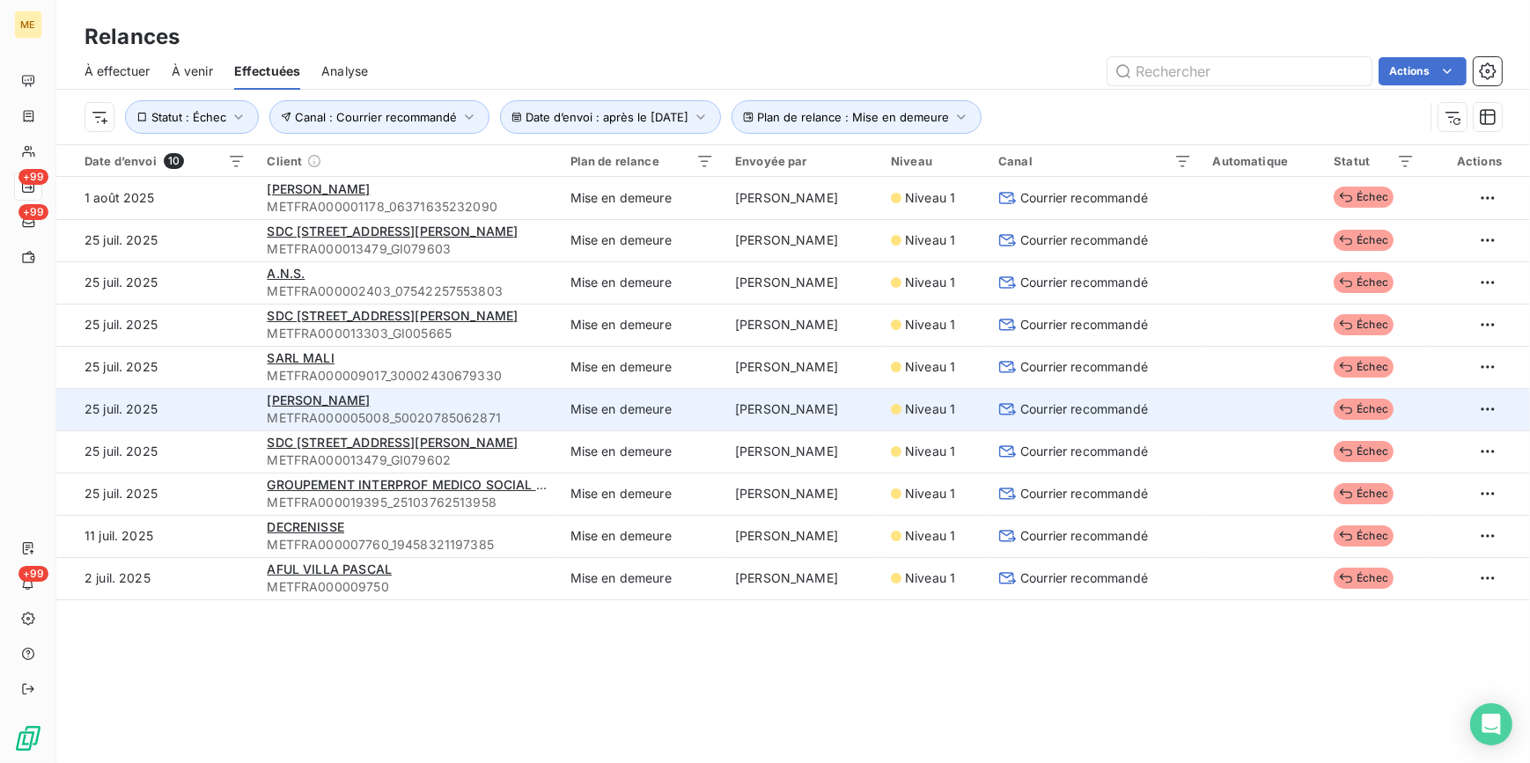
click at [491, 406] on div "[PERSON_NAME]" at bounding box center [408, 401] width 282 height 18
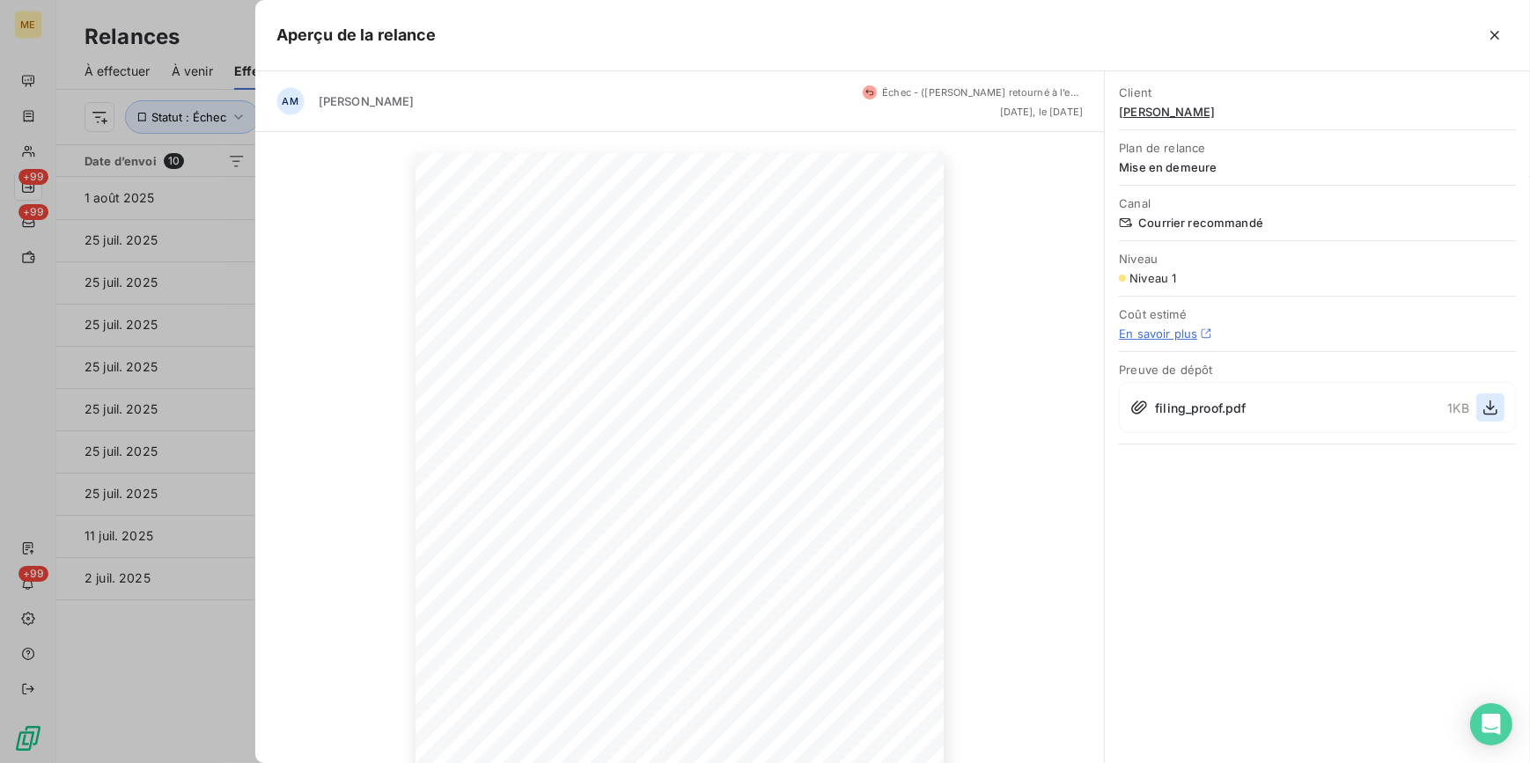
click at [1492, 402] on icon "button" at bounding box center [1490, 408] width 18 height 18
